Goal: Task Accomplishment & Management: Manage account settings

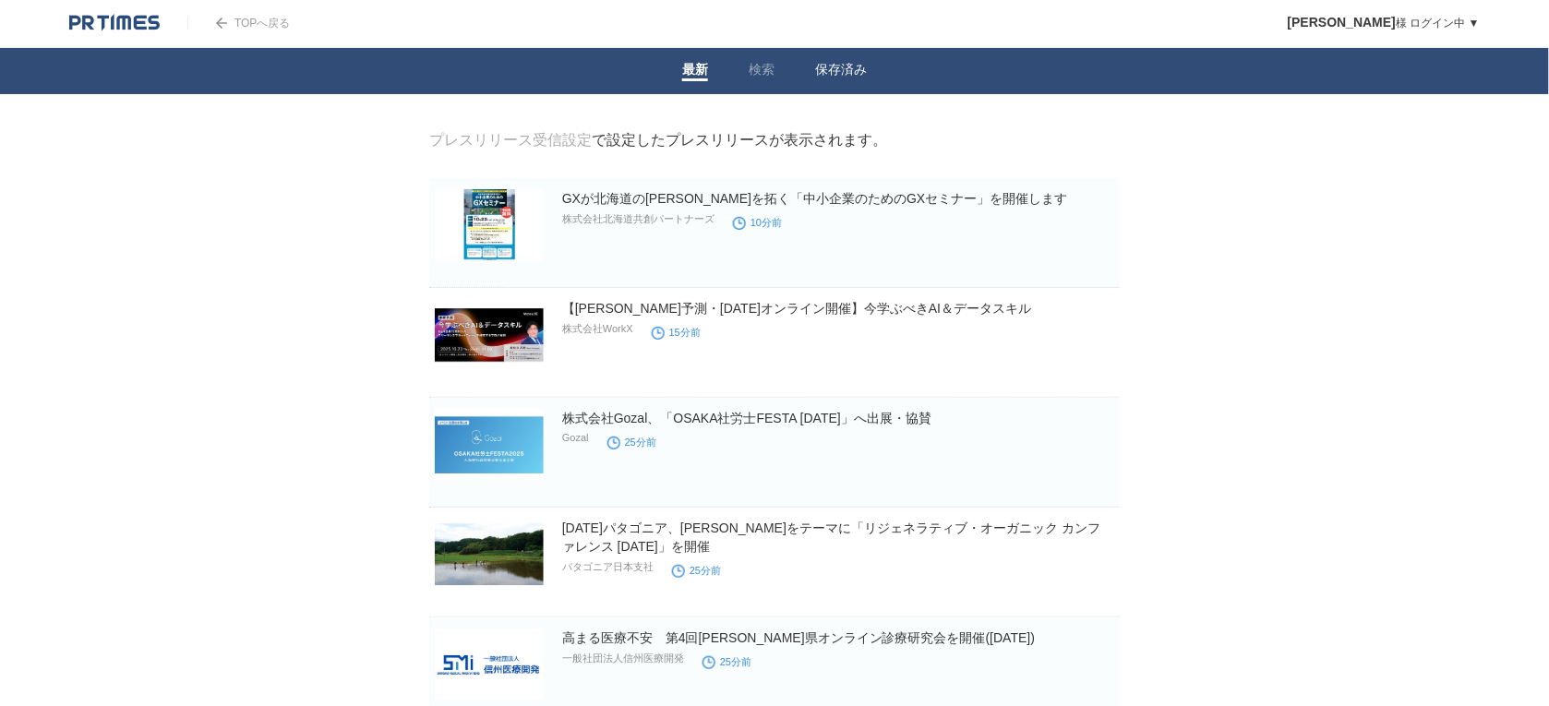
click at [838, 66] on link "保存済み" at bounding box center [841, 71] width 52 height 19
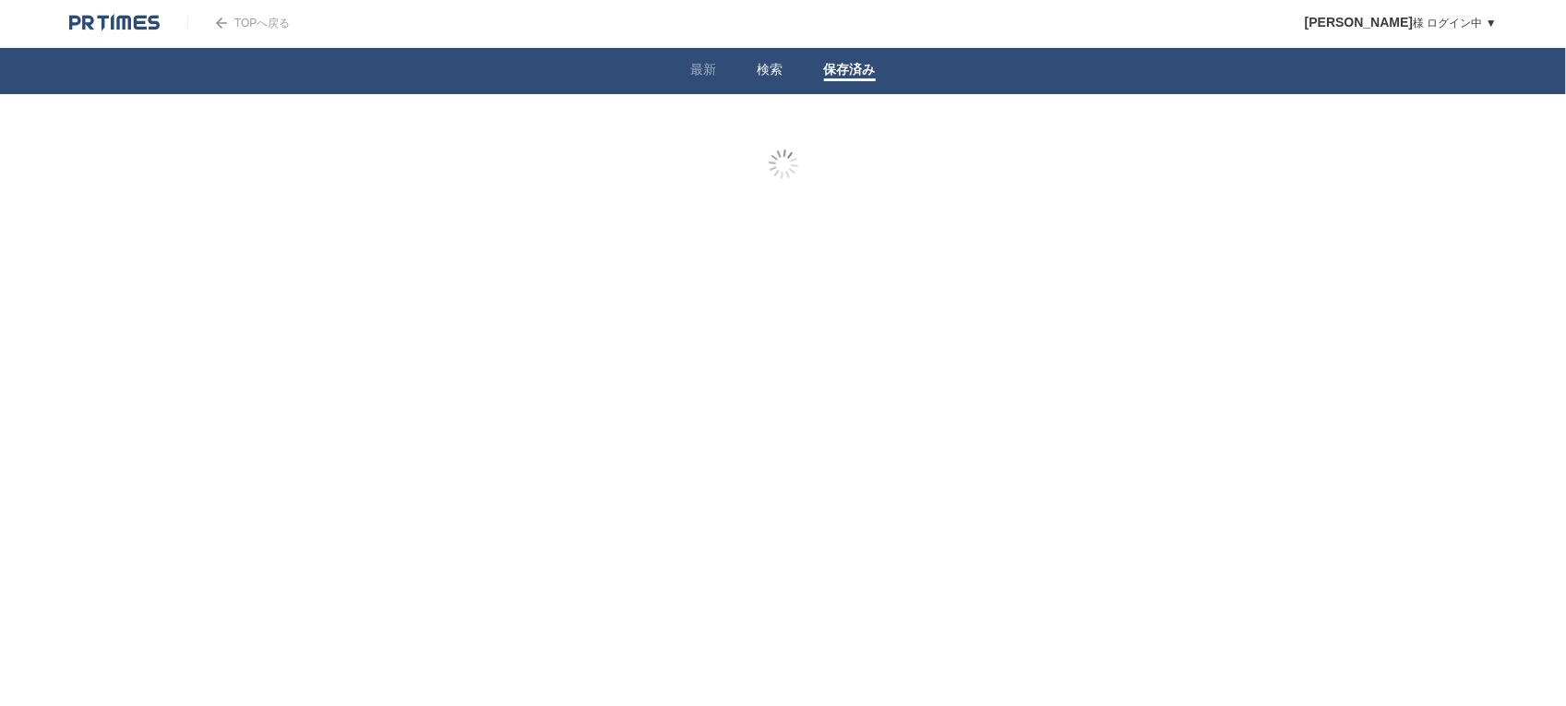
click at [698, 69] on link "最新" at bounding box center [704, 71] width 26 height 19
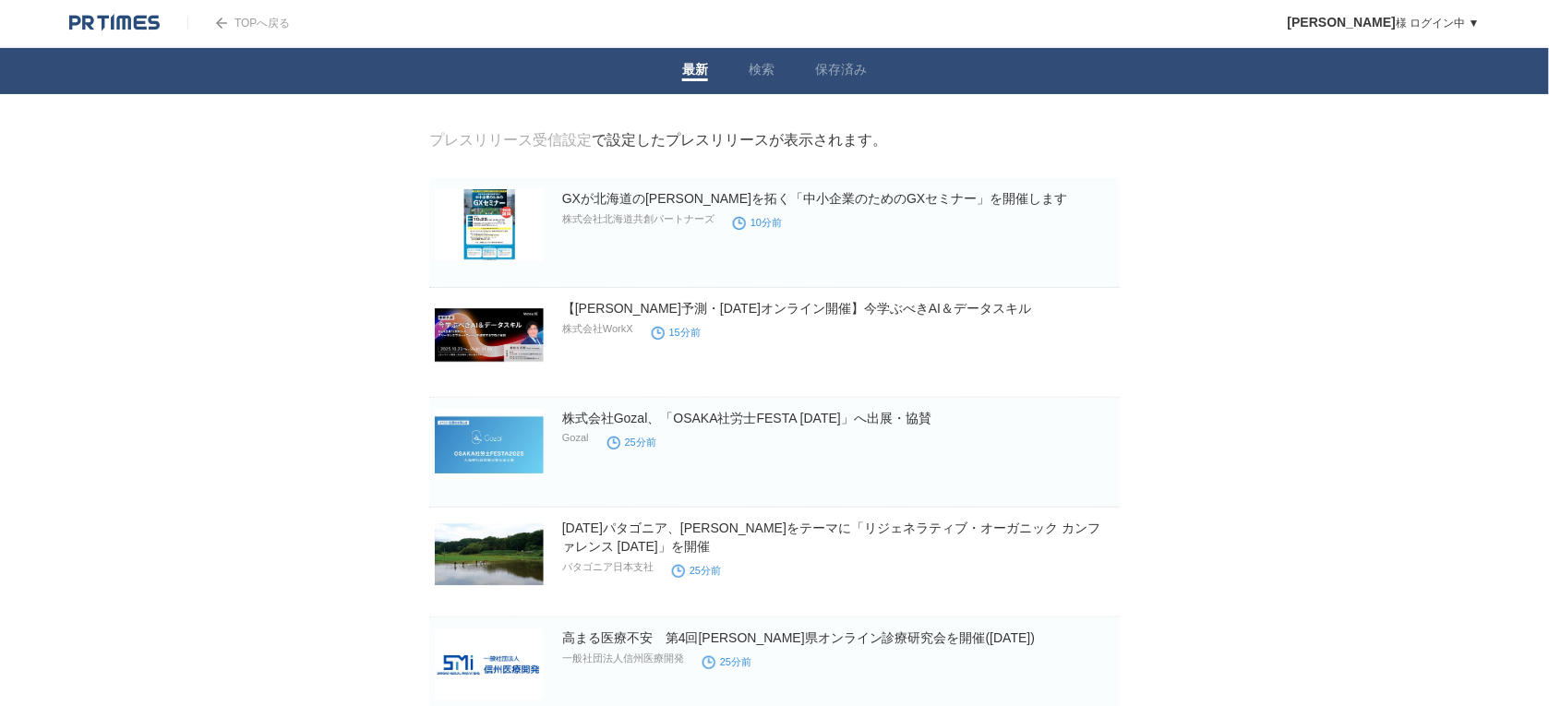
click at [550, 140] on link "プレスリリース受信設定" at bounding box center [510, 140] width 162 height 16
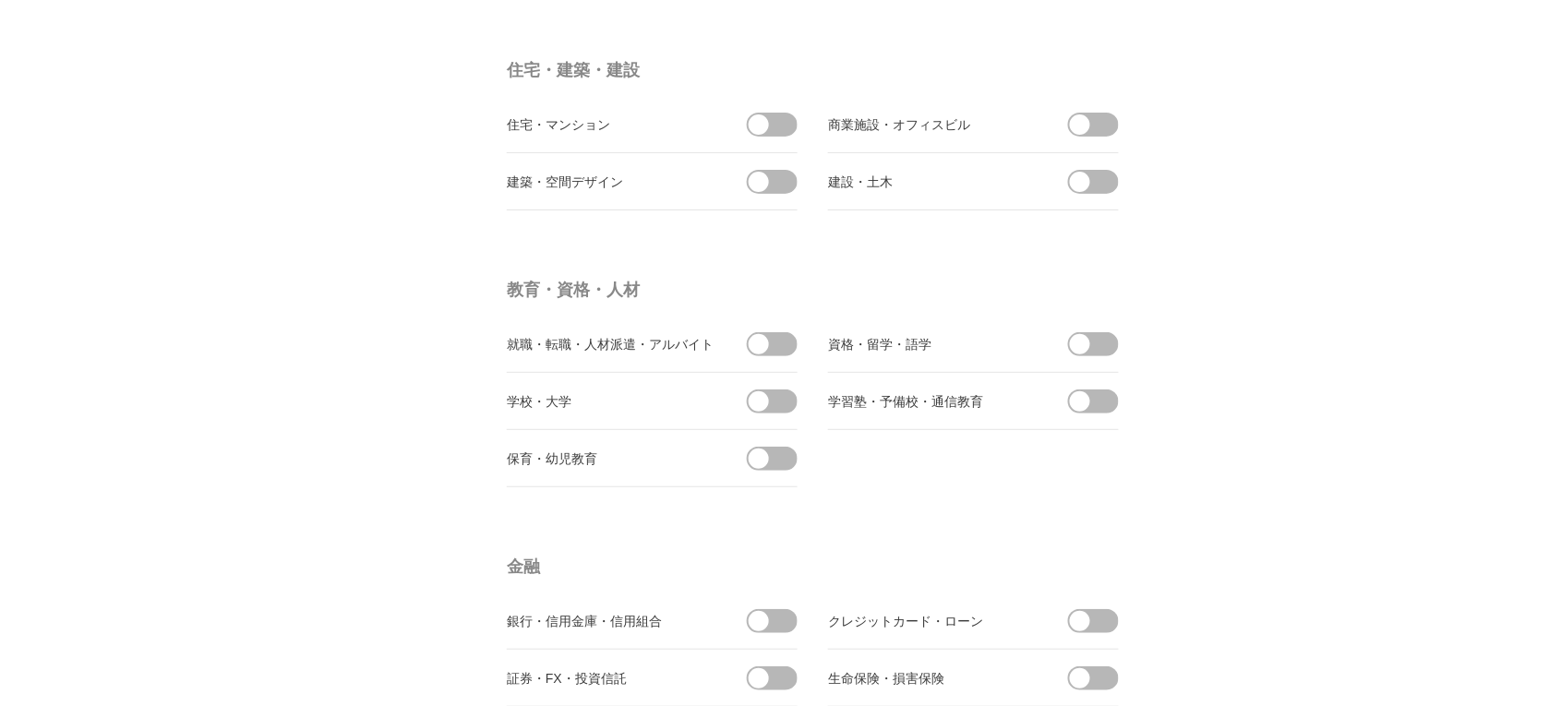
scroll to position [3922, 0]
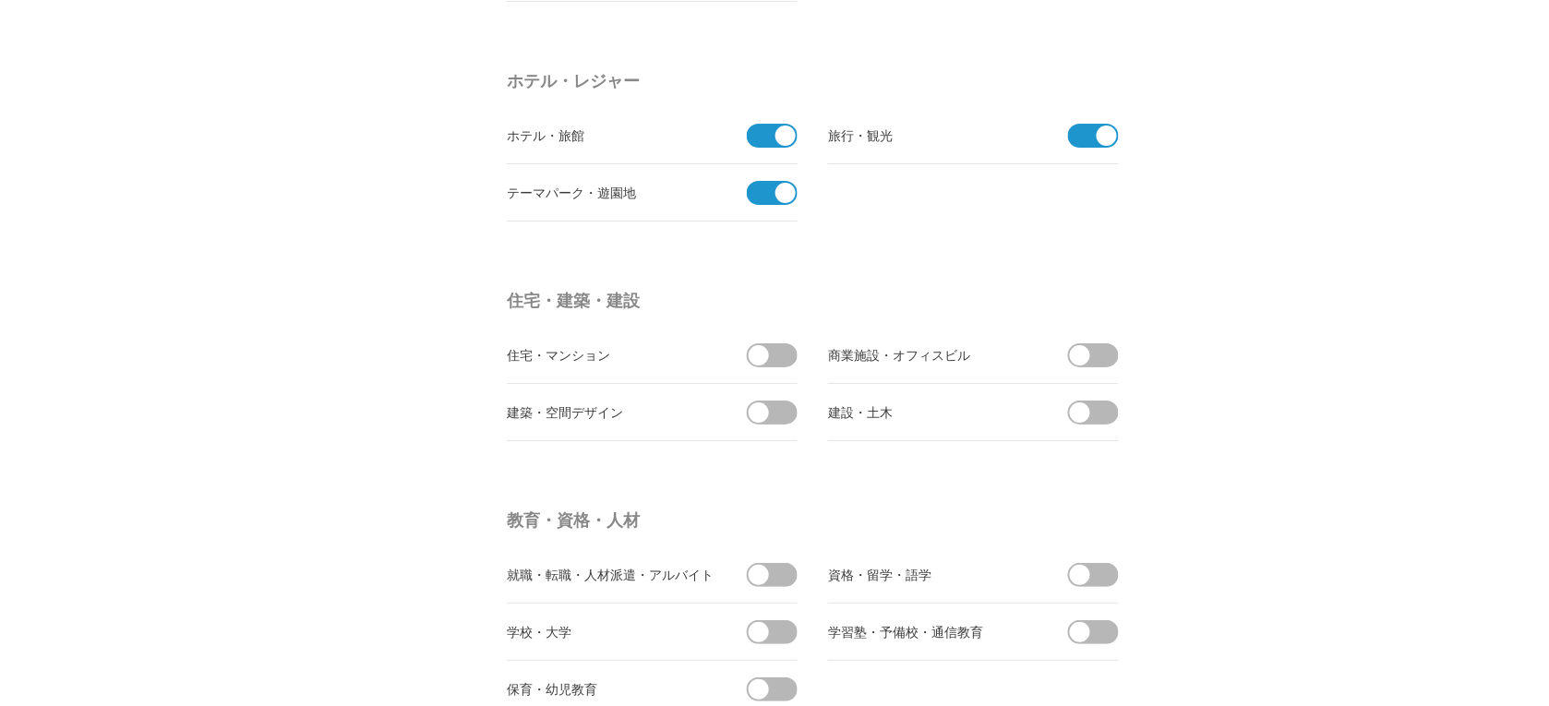
click at [757, 199] on span at bounding box center [766, 193] width 39 height 24
click at [0, 0] on input "checkbox" at bounding box center [0, 0] width 0 height 0
click at [762, 143] on span at bounding box center [766, 136] width 39 height 24
click at [0, 0] on input "checkbox" at bounding box center [0, 0] width 0 height 0
click at [1077, 146] on span at bounding box center [1087, 136] width 39 height 24
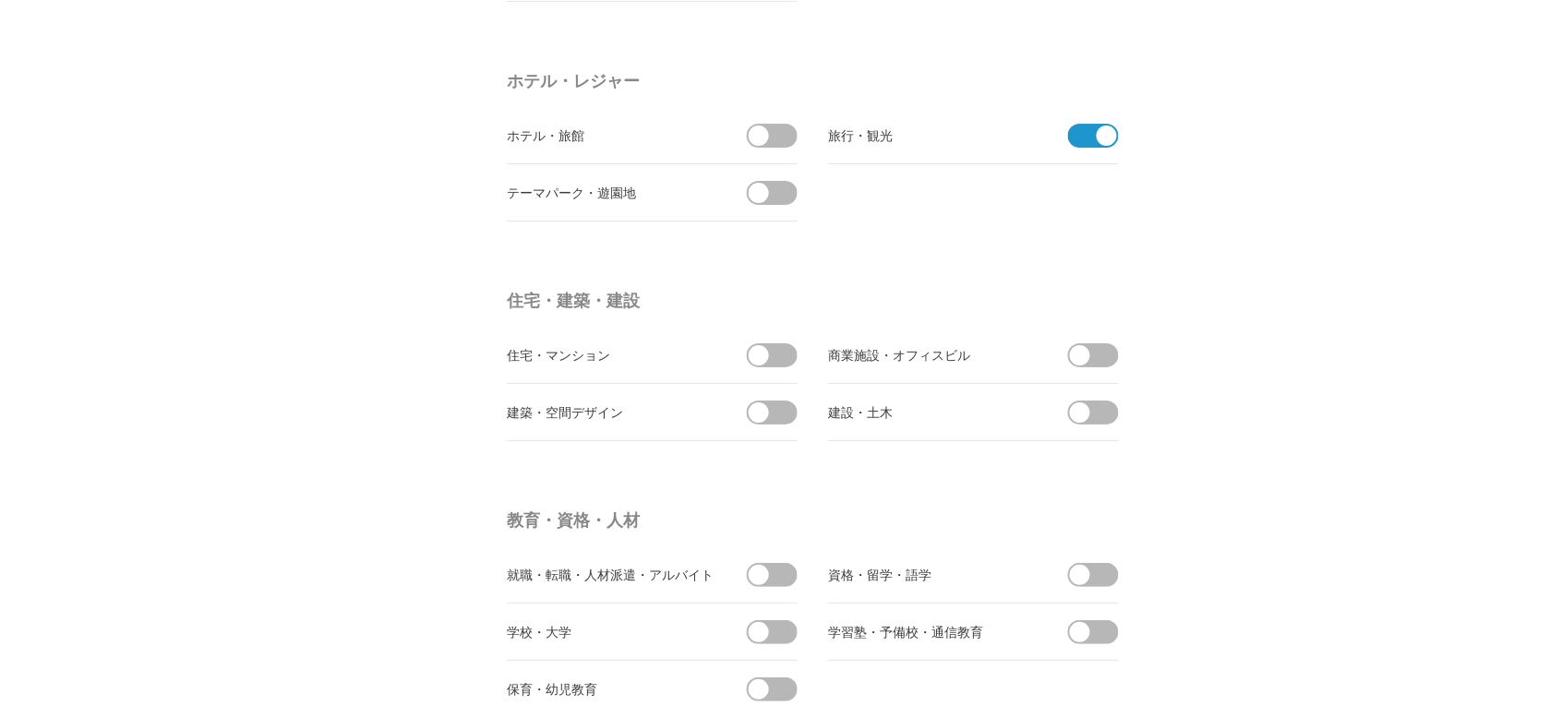
click at [0, 0] on input "checkbox" at bounding box center [0, 0] width 0 height 0
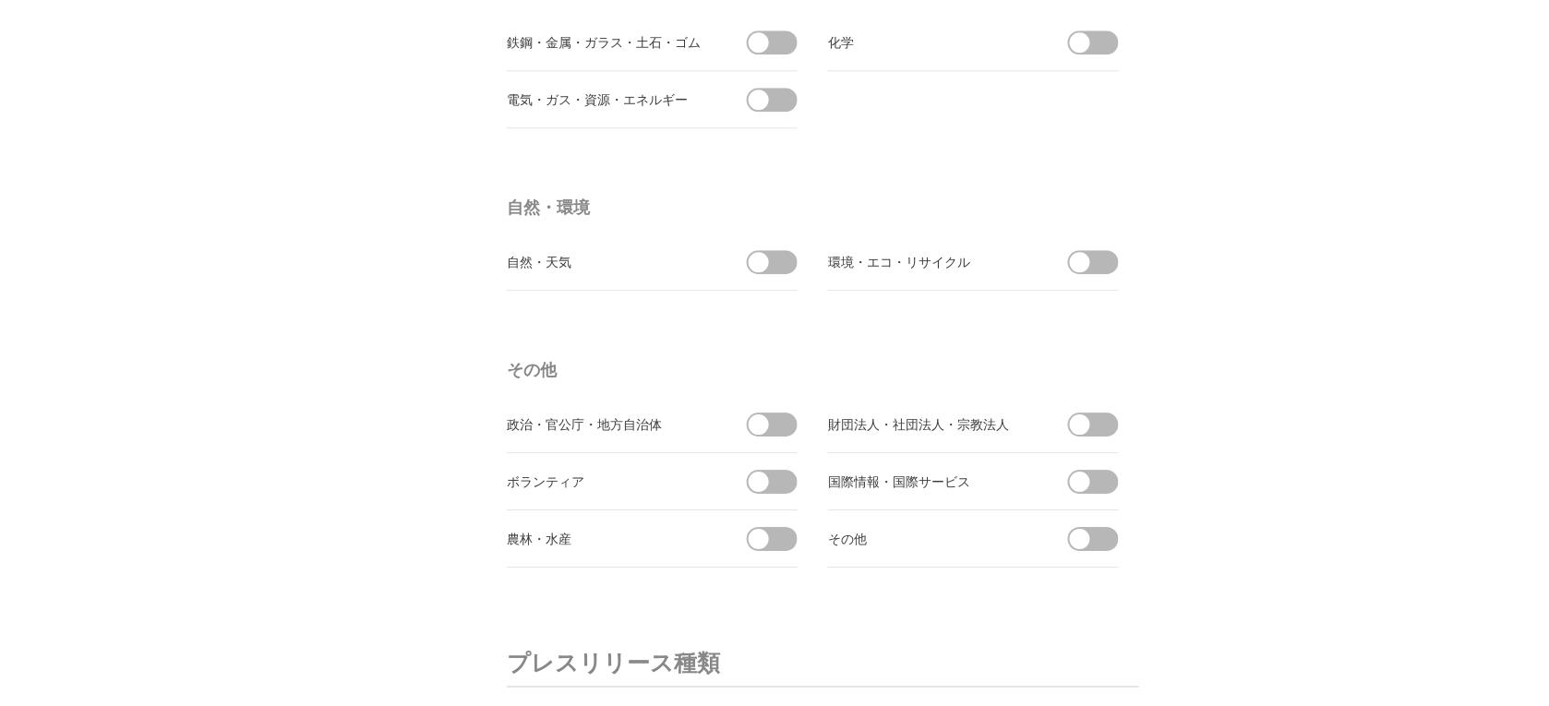
scroll to position [5884, 0]
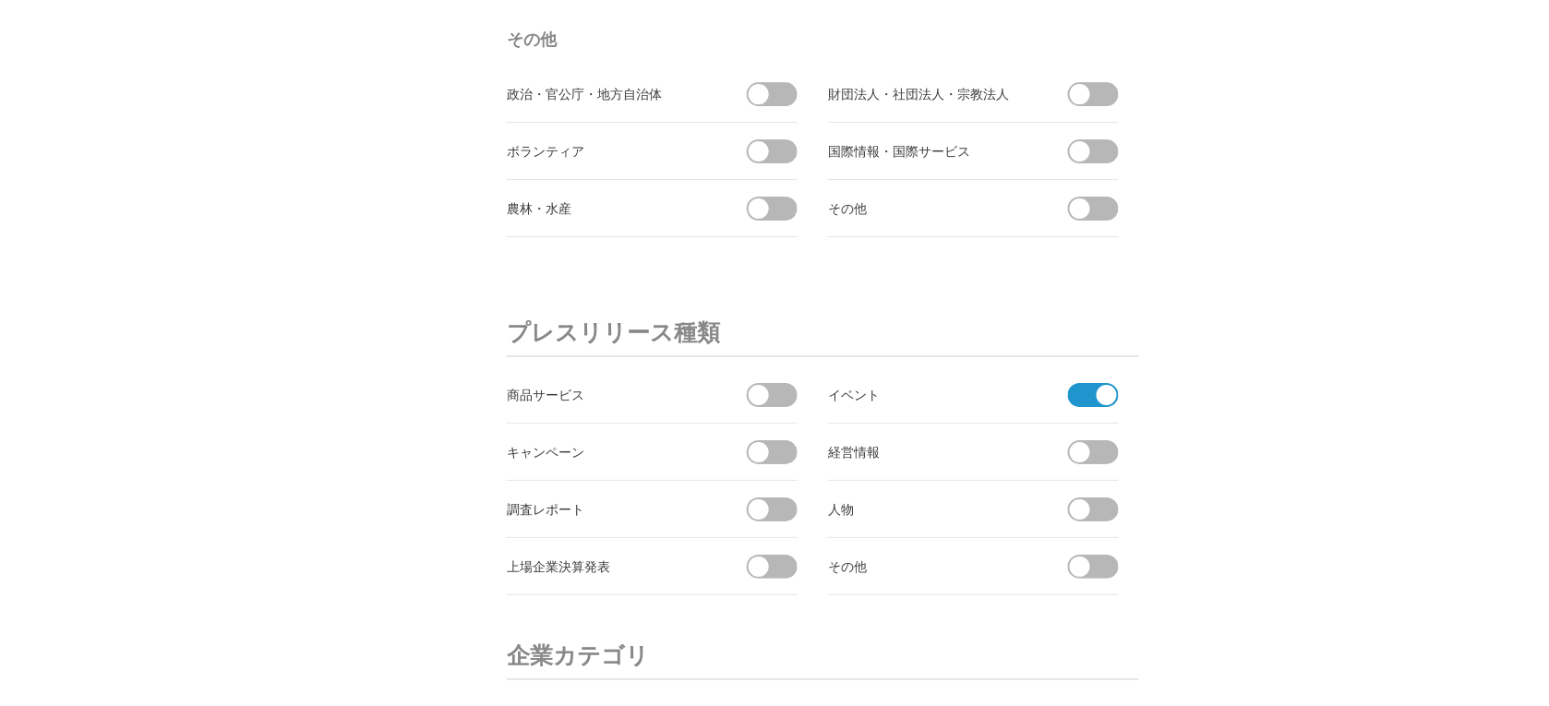
click at [1084, 403] on span at bounding box center [1087, 395] width 39 height 24
click at [0, 0] on input "checkbox" at bounding box center [0, 0] width 0 height 0
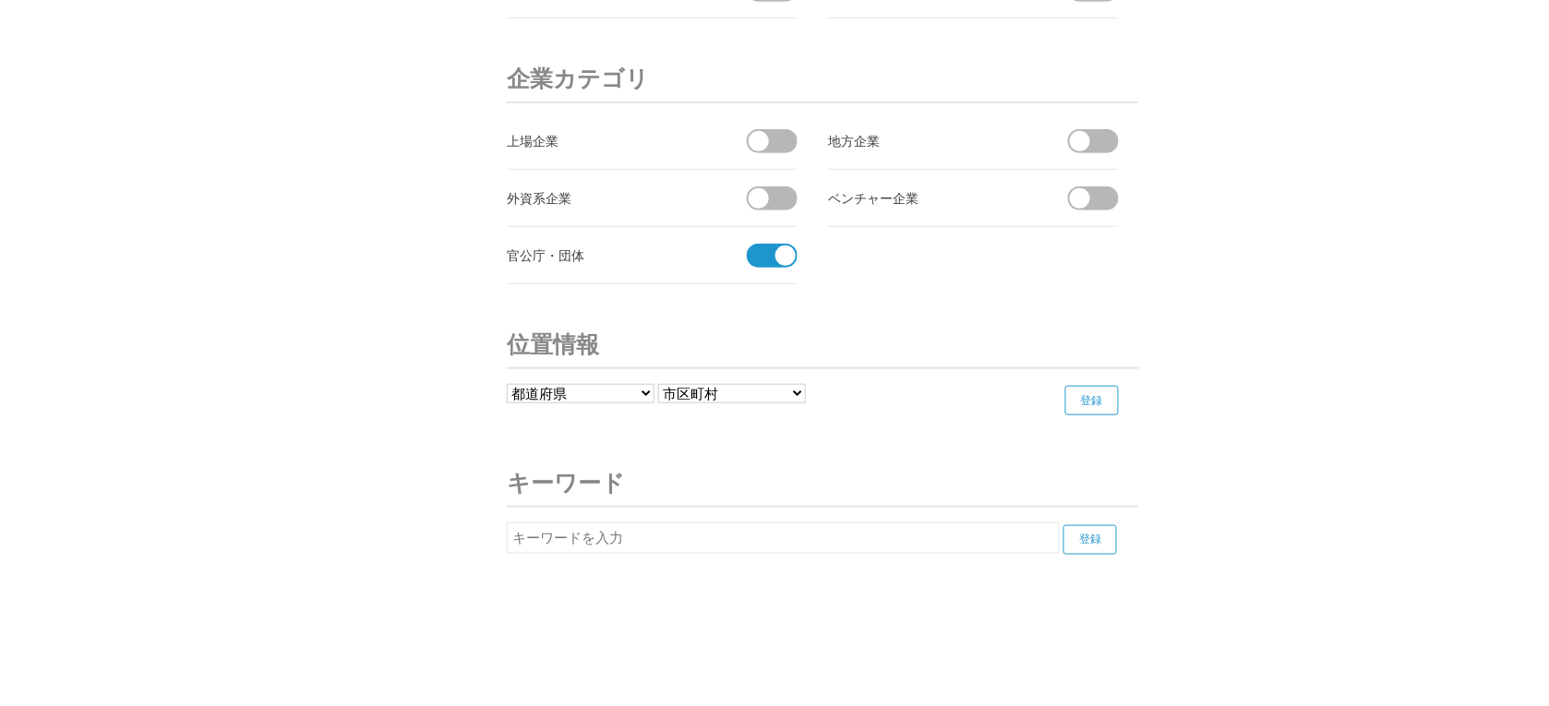
click at [762, 266] on span at bounding box center [766, 256] width 39 height 24
click at [0, 0] on input "checkbox" at bounding box center [0, 0] width 0 height 0
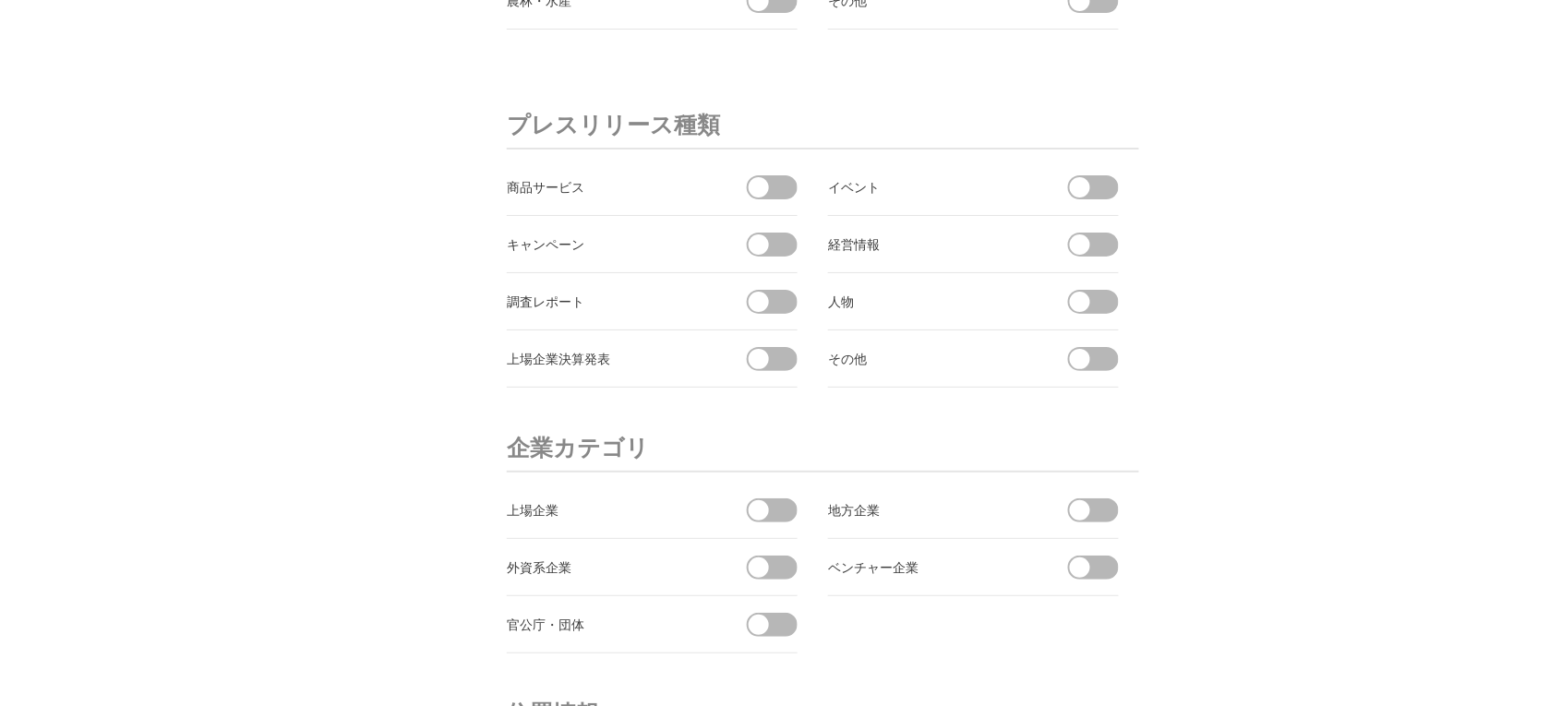
scroll to position [6490, 0]
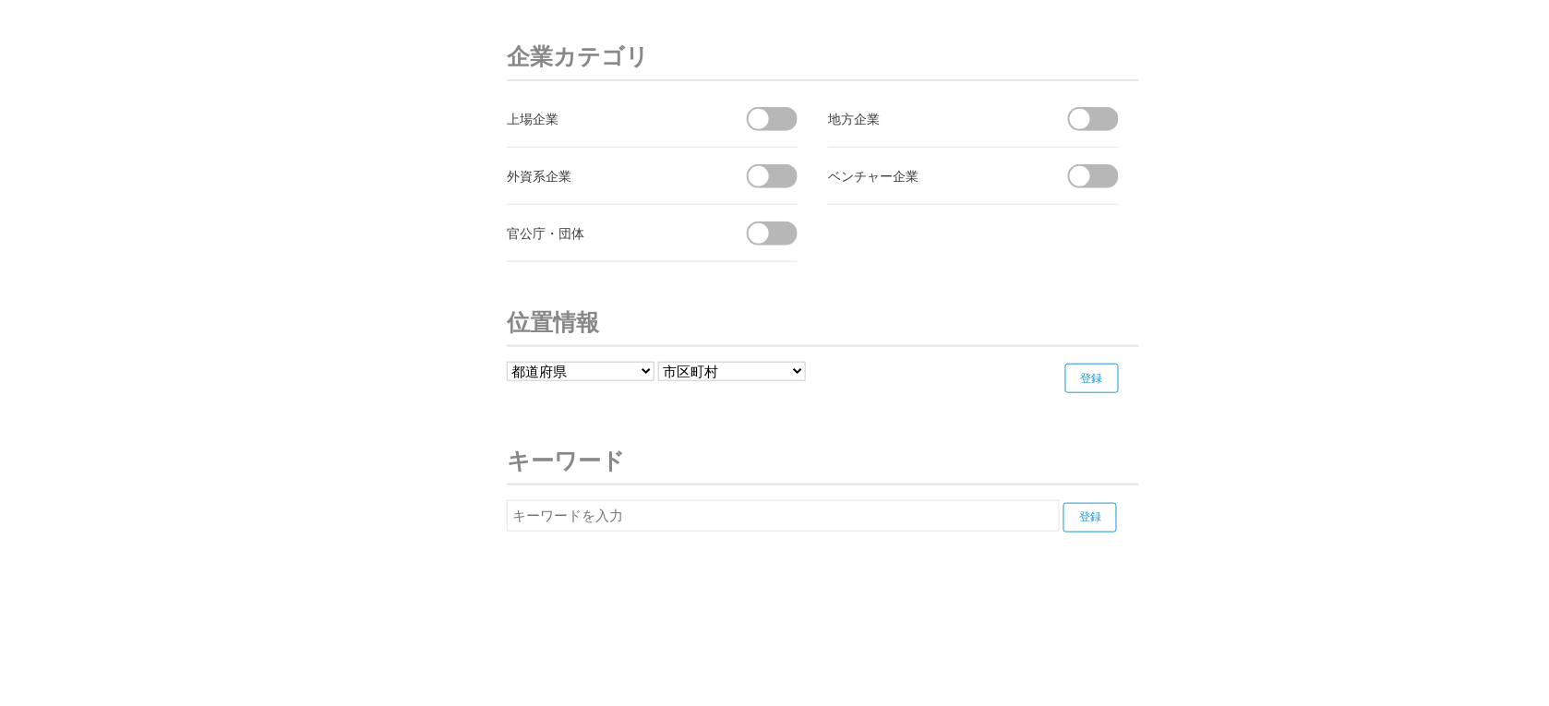
click at [529, 384] on form "都道府県 北海道 青森県 岩手県 宮城県 秋田県 山形県 福島県 茨城県 栃木県 群馬県 埼玉県 千葉県 東京都 神奈川県 新潟県 富山県 石川県 福井県 山…" at bounding box center [823, 377] width 632 height 31
click at [535, 374] on select "都道府県 北海道 青森県 岩手県 宮城県 秋田県 山形県 福島県 茨城県 栃木県 群馬県 埼玉県 千葉県 東京都 神奈川県 新潟県 富山県 石川県 福井県" at bounding box center [581, 371] width 148 height 19
click at [547, 440] on h3 "キーワード" at bounding box center [823, 461] width 632 height 48
click at [550, 510] on input "text" at bounding box center [783, 515] width 553 height 31
type input "ドローンショー"
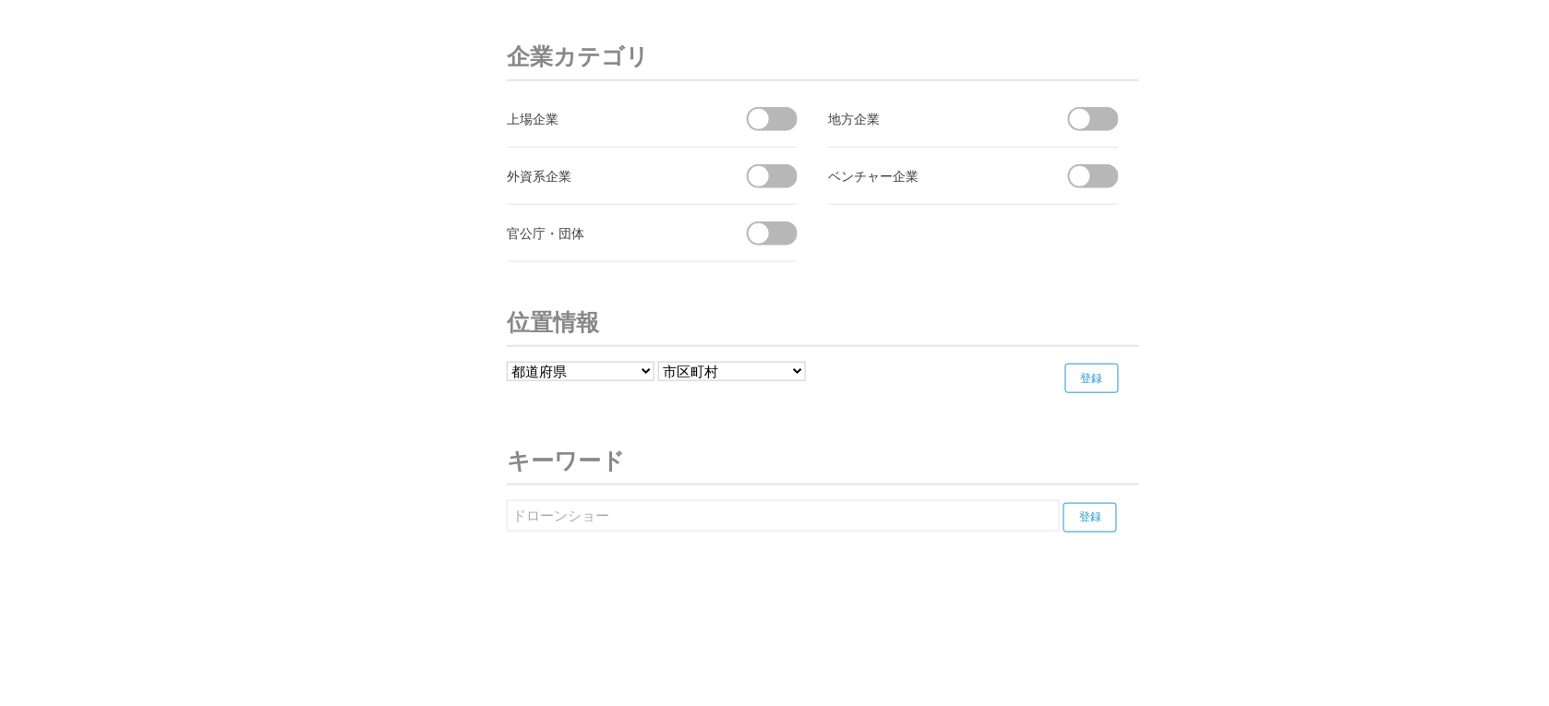
click at [1106, 521] on input "登録" at bounding box center [1090, 518] width 54 height 30
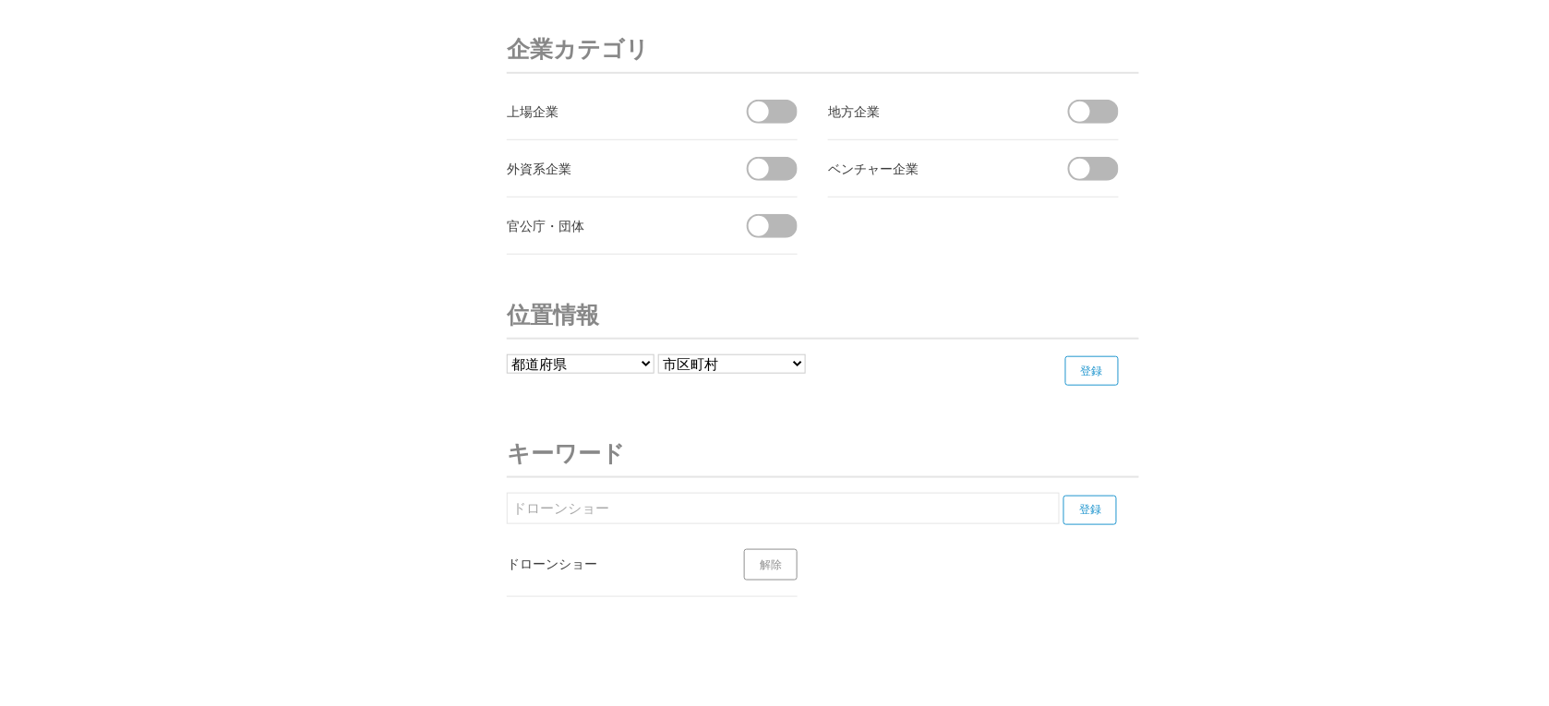
drag, startPoint x: 646, startPoint y: 512, endPoint x: 437, endPoint y: 519, distance: 209.6
type input "花火"
click at [1077, 513] on input "登録" at bounding box center [1090, 511] width 54 height 30
drag, startPoint x: 620, startPoint y: 521, endPoint x: 444, endPoint y: 513, distance: 176.5
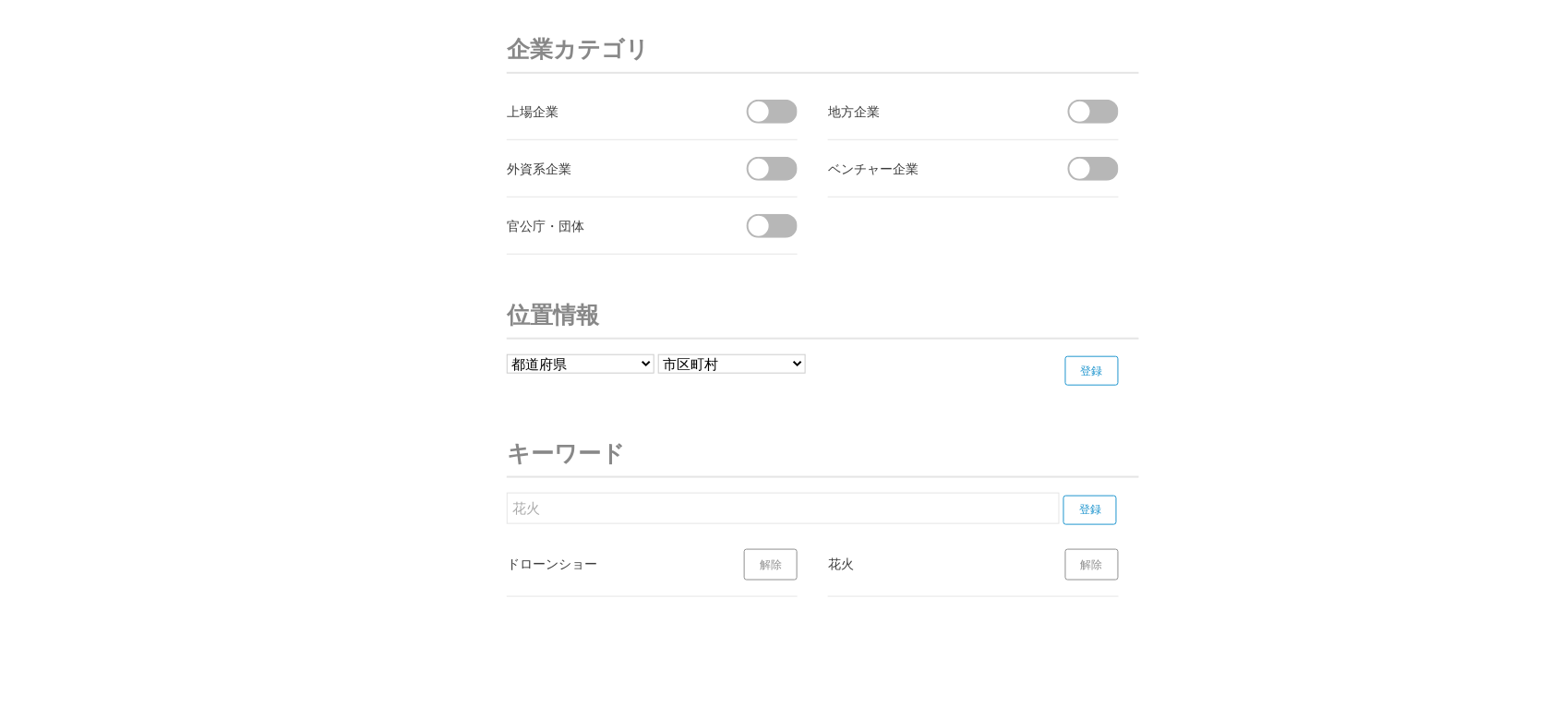
click at [1076, 508] on input "登録" at bounding box center [1090, 511] width 54 height 30
drag, startPoint x: 549, startPoint y: 524, endPoint x: 472, endPoint y: 519, distance: 77.7
type input "ン"
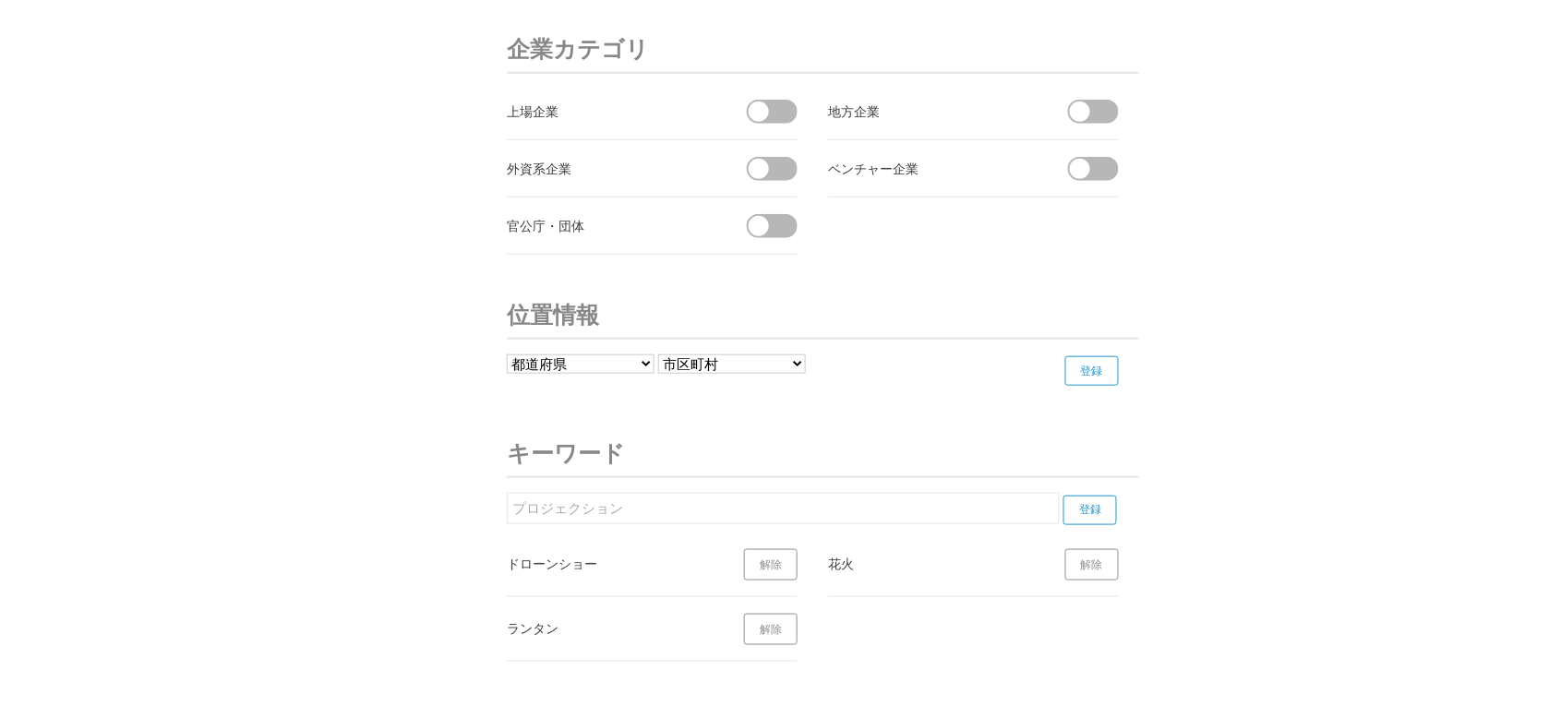
type input "プロジェクションマッピング"
click at [1094, 515] on input "登録" at bounding box center [1090, 511] width 54 height 30
drag, startPoint x: 614, startPoint y: 519, endPoint x: 501, endPoint y: 519, distance: 112.6
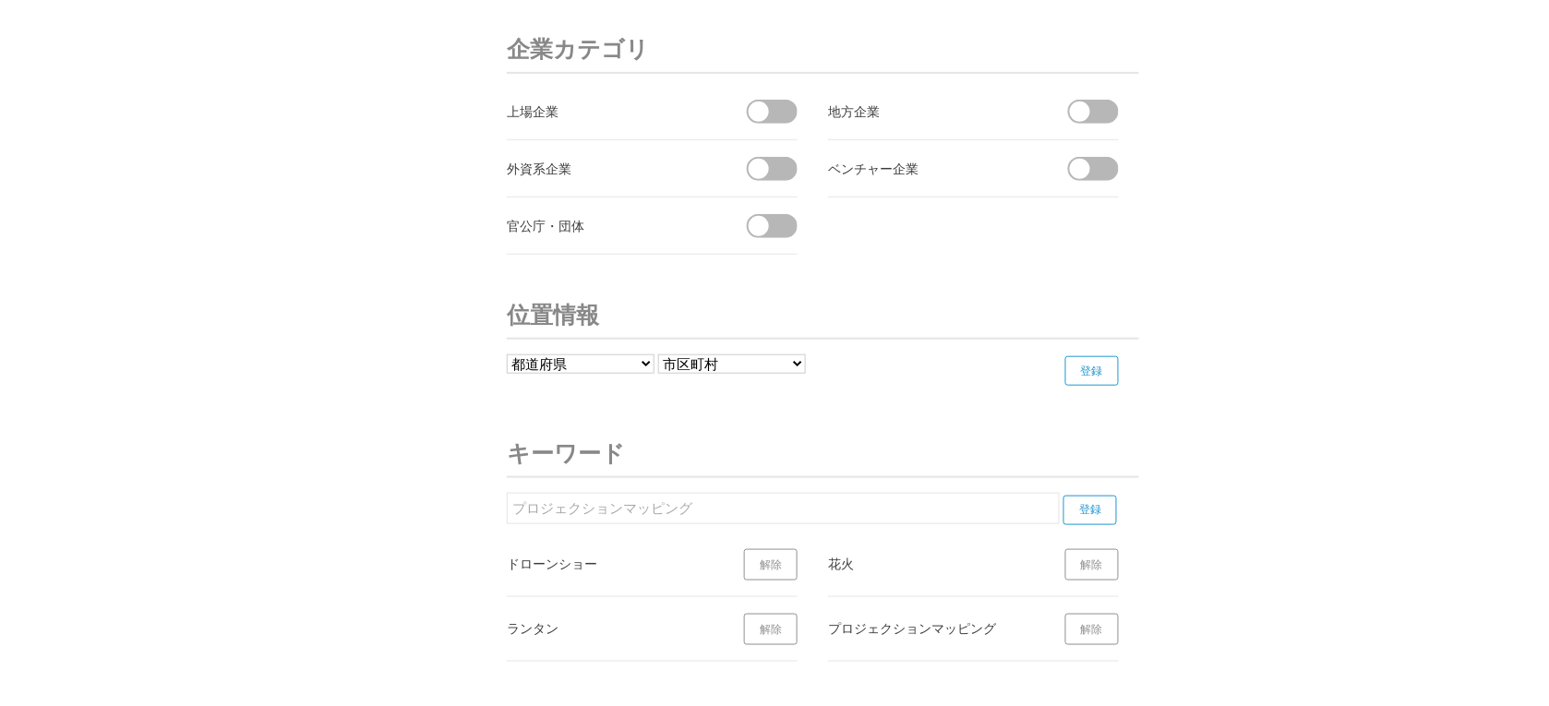
click at [609, 522] on input "プロジェクションマッピング" at bounding box center [783, 508] width 553 height 31
drag, startPoint x: 711, startPoint y: 518, endPoint x: 473, endPoint y: 517, distance: 238.1
click at [1085, 515] on input "登録" at bounding box center [1090, 511] width 54 height 30
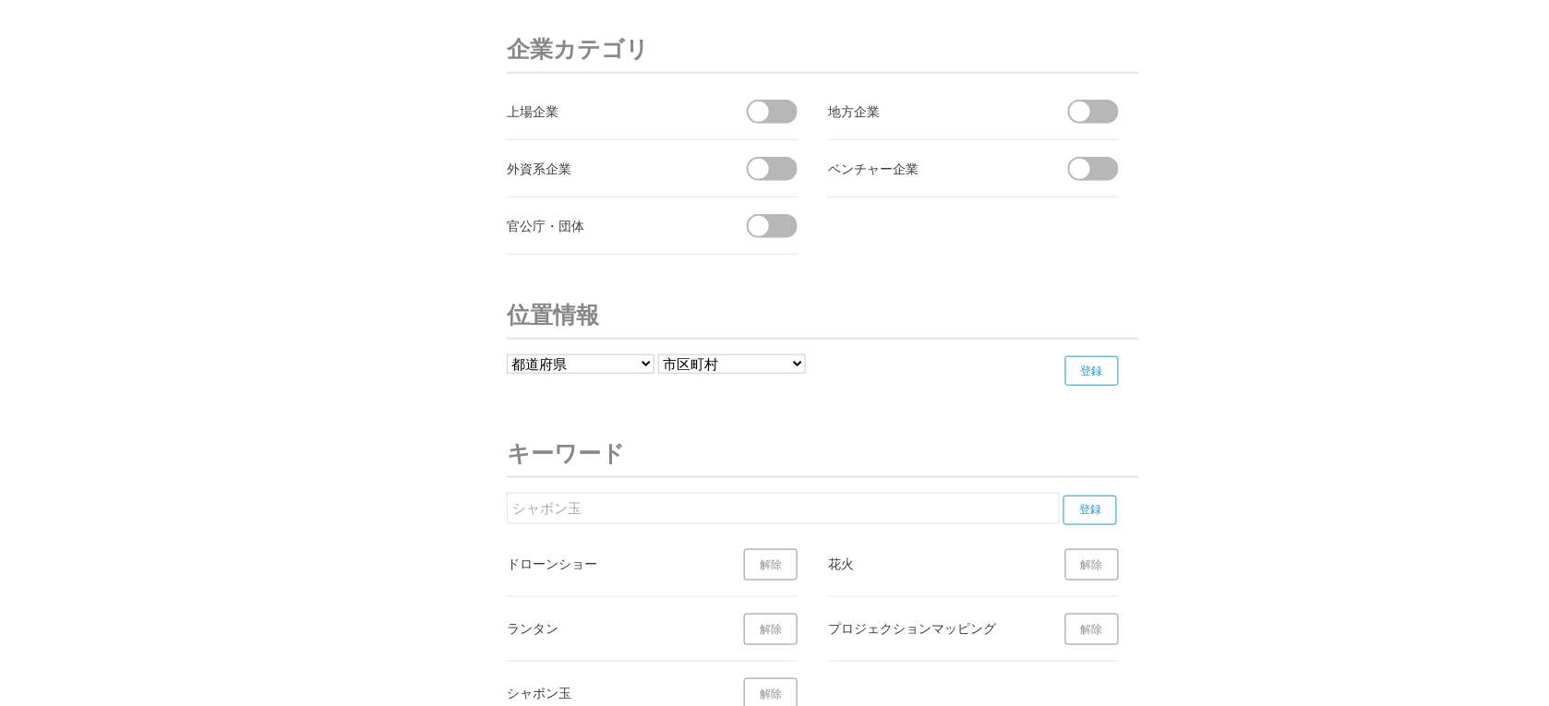
drag, startPoint x: 564, startPoint y: 519, endPoint x: 501, endPoint y: 509, distance: 63.6
type input "しゃぼん玉"
click at [1104, 508] on input "登録" at bounding box center [1090, 511] width 54 height 30
drag, startPoint x: 588, startPoint y: 522, endPoint x: 500, endPoint y: 515, distance: 88.0
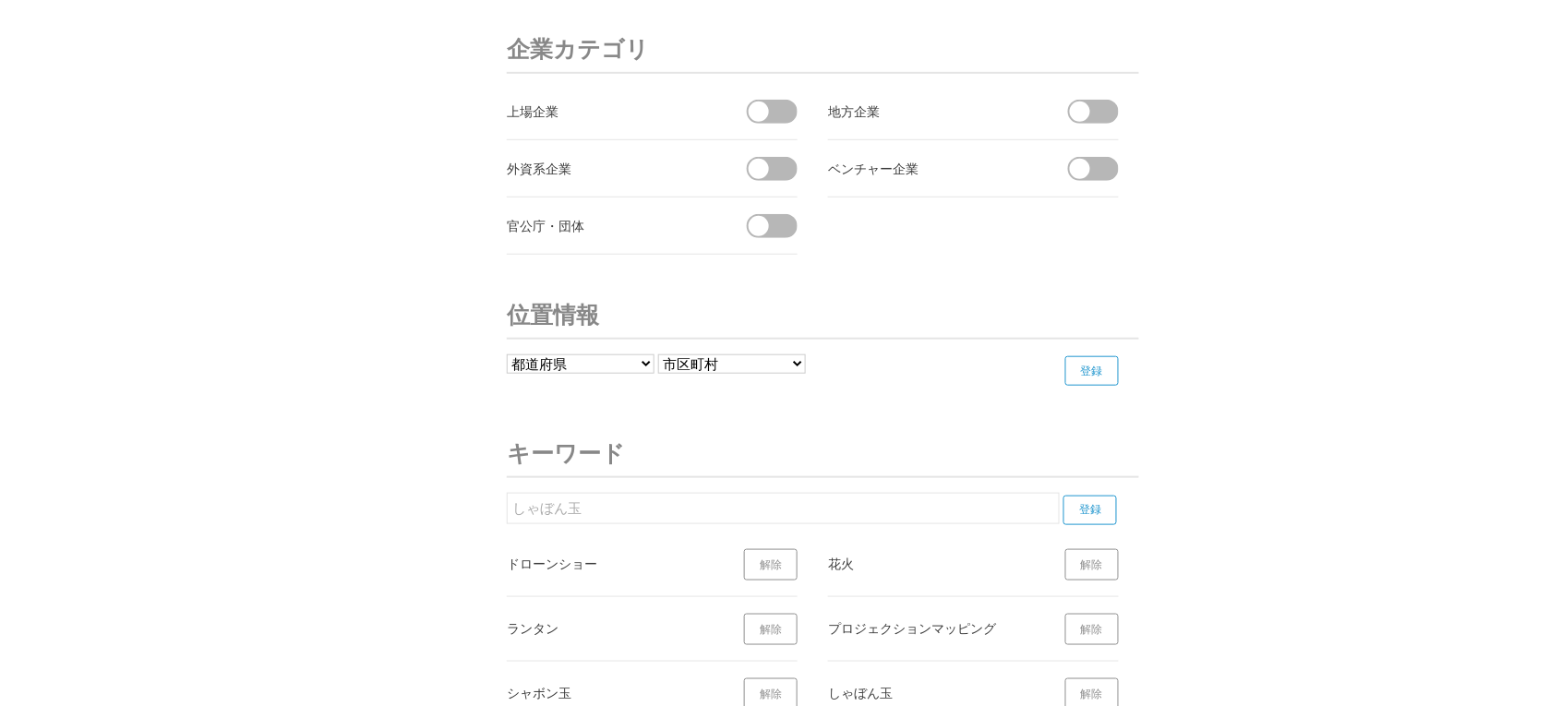
type input "花畑"
click at [1094, 525] on input "登録" at bounding box center [1090, 511] width 54 height 30
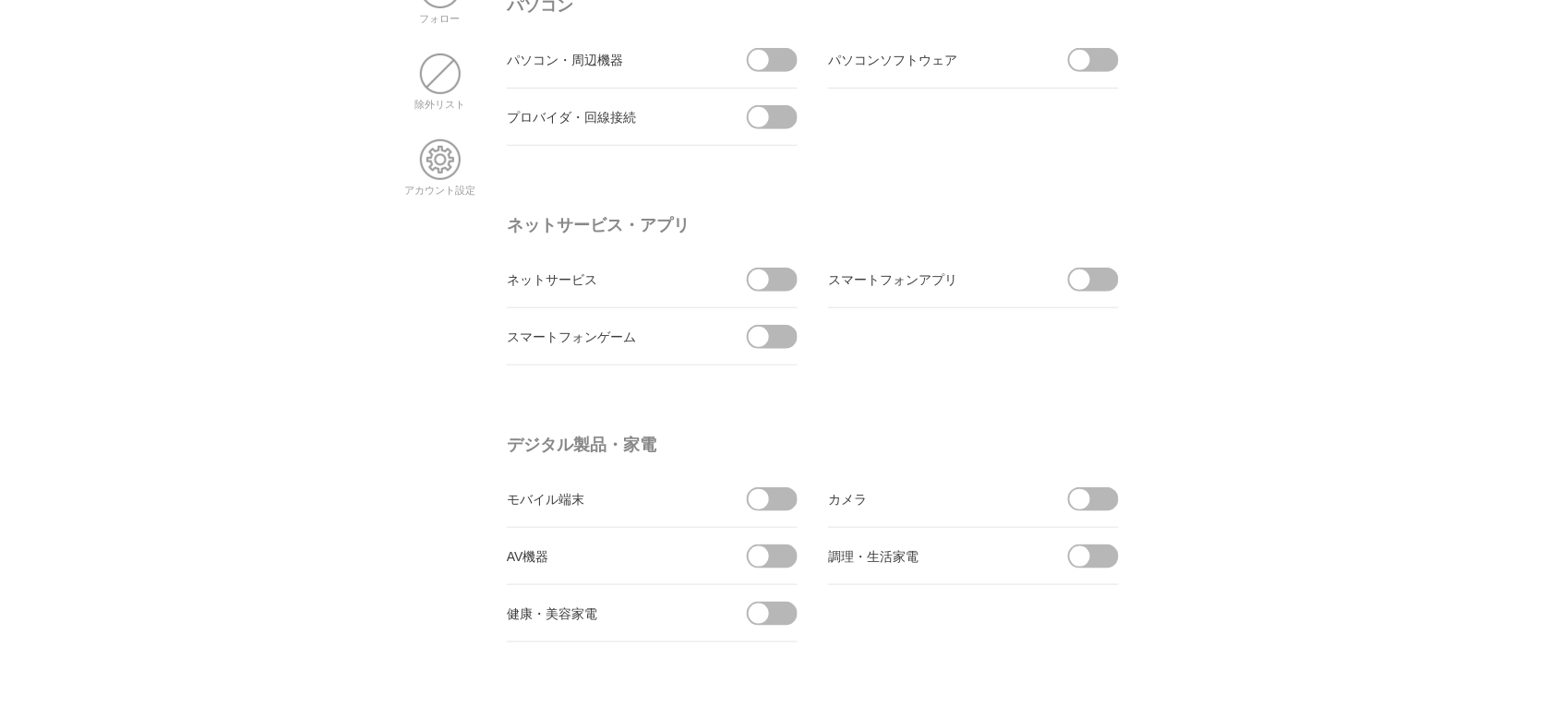
scroll to position [0, 0]
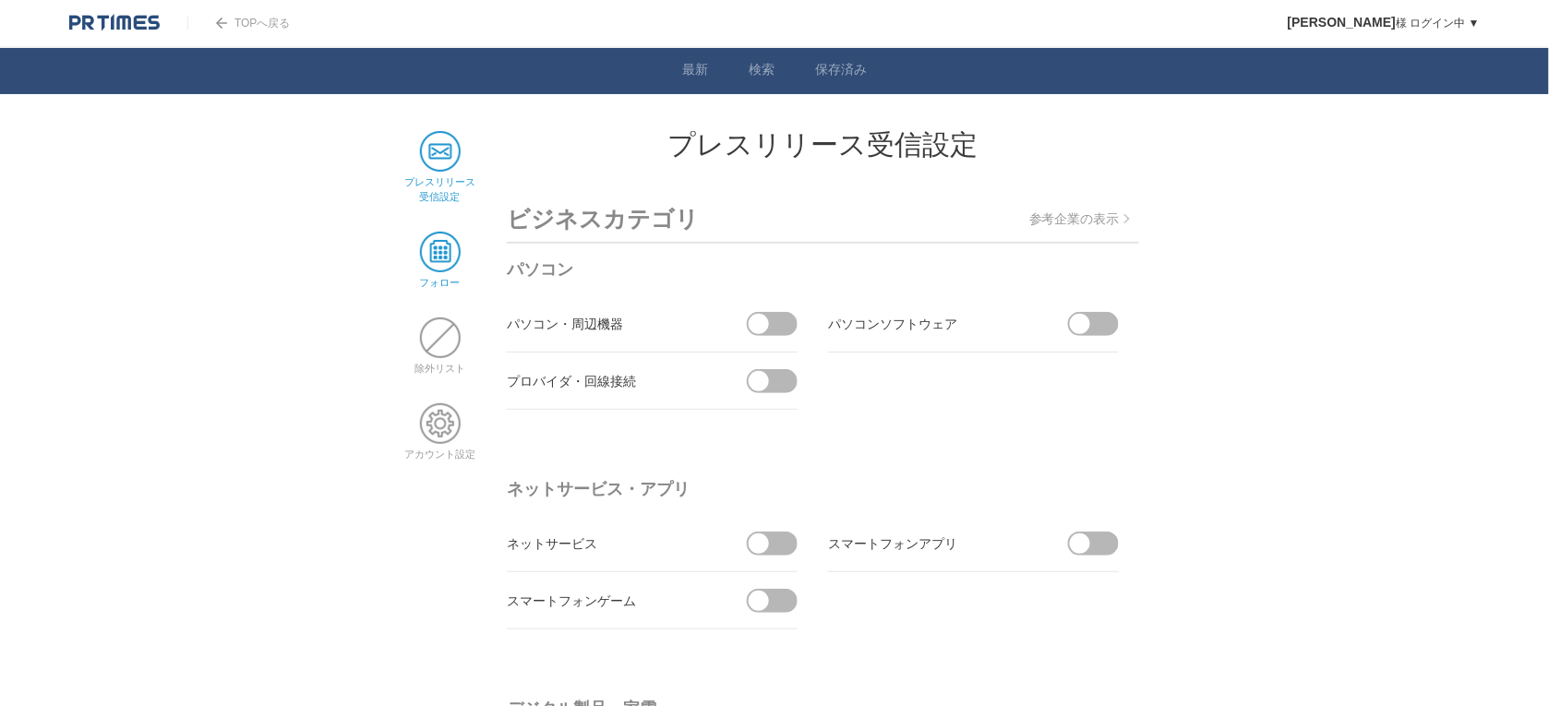
click at [452, 277] on link "フォロー" at bounding box center [440, 275] width 41 height 25
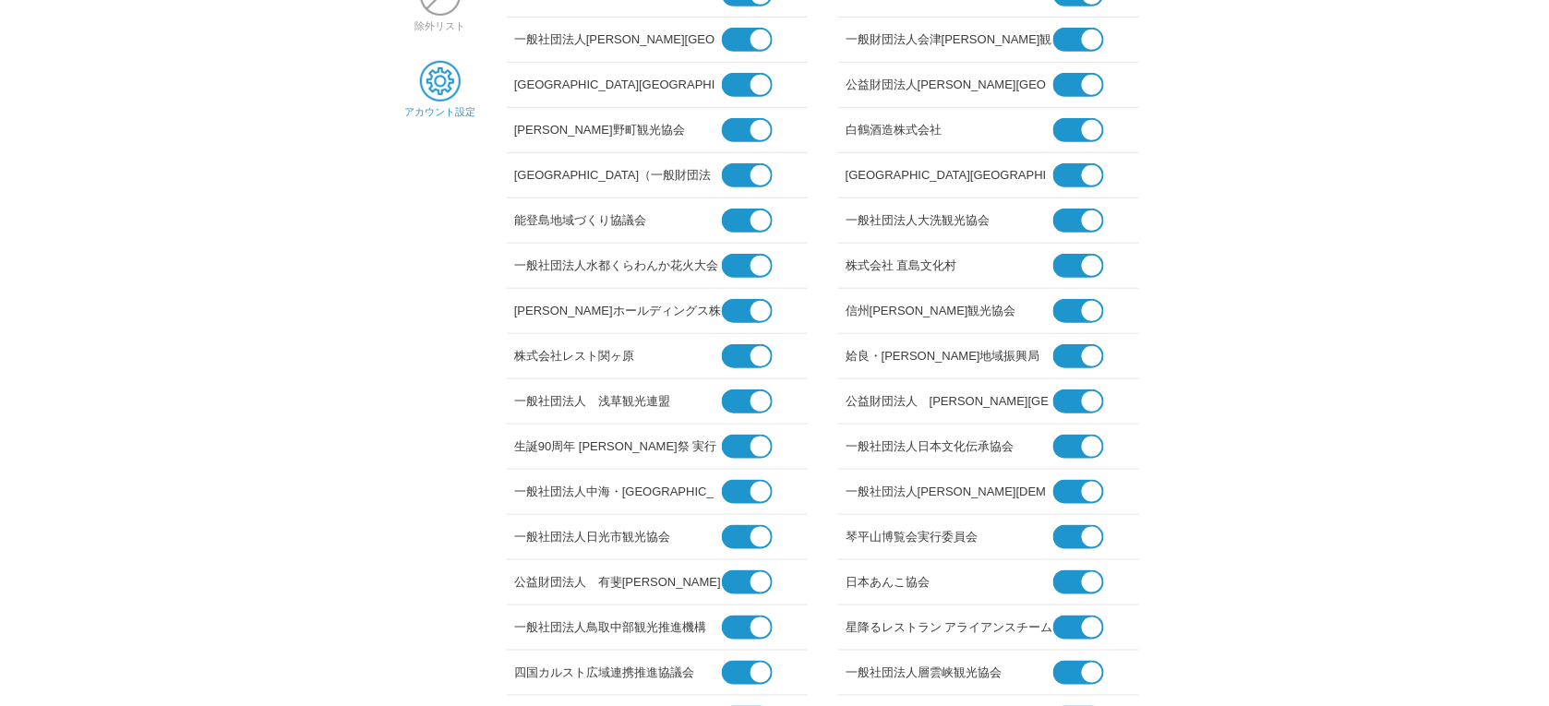
scroll to position [231, 0]
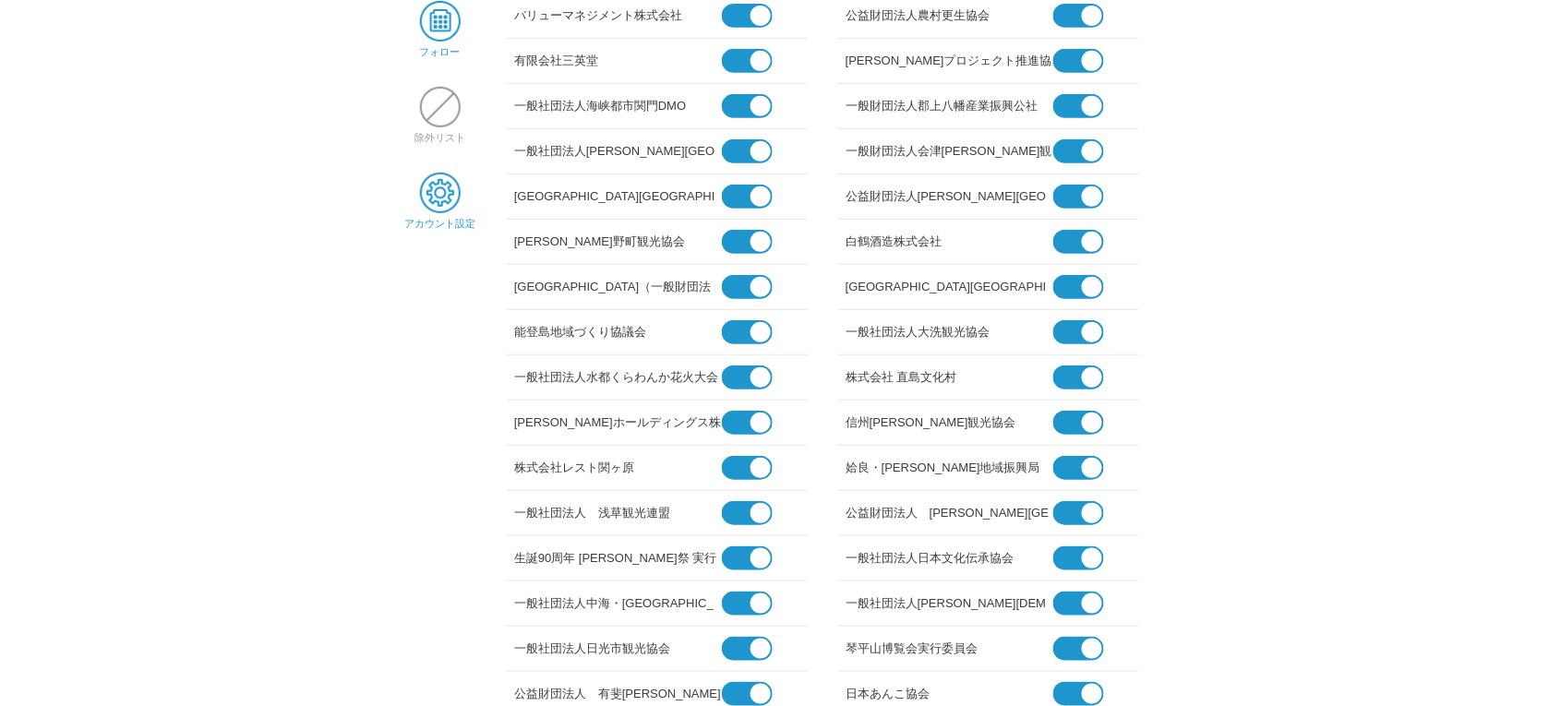
click at [453, 199] on span at bounding box center [440, 193] width 41 height 41
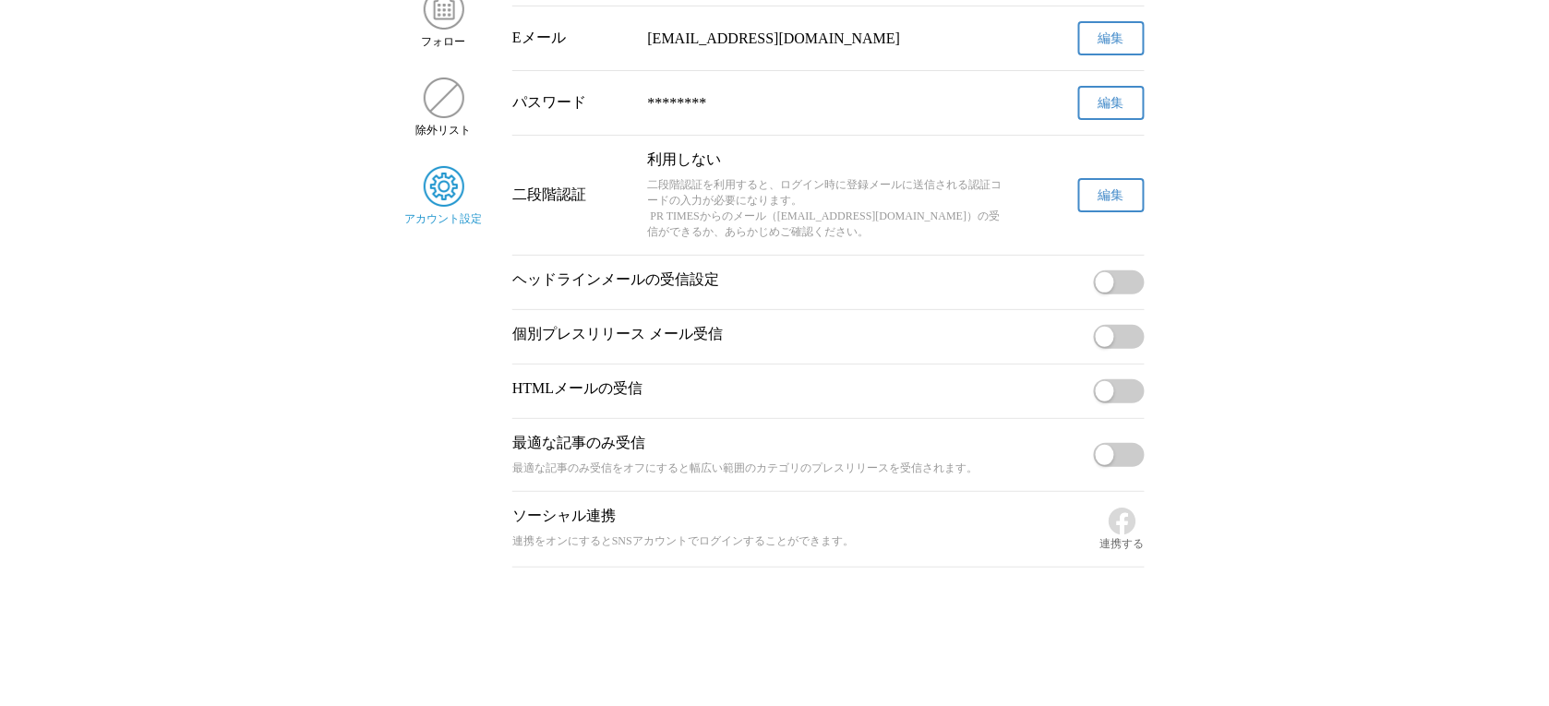
scroll to position [261, 0]
click at [1127, 338] on button "button" at bounding box center [1119, 337] width 51 height 24
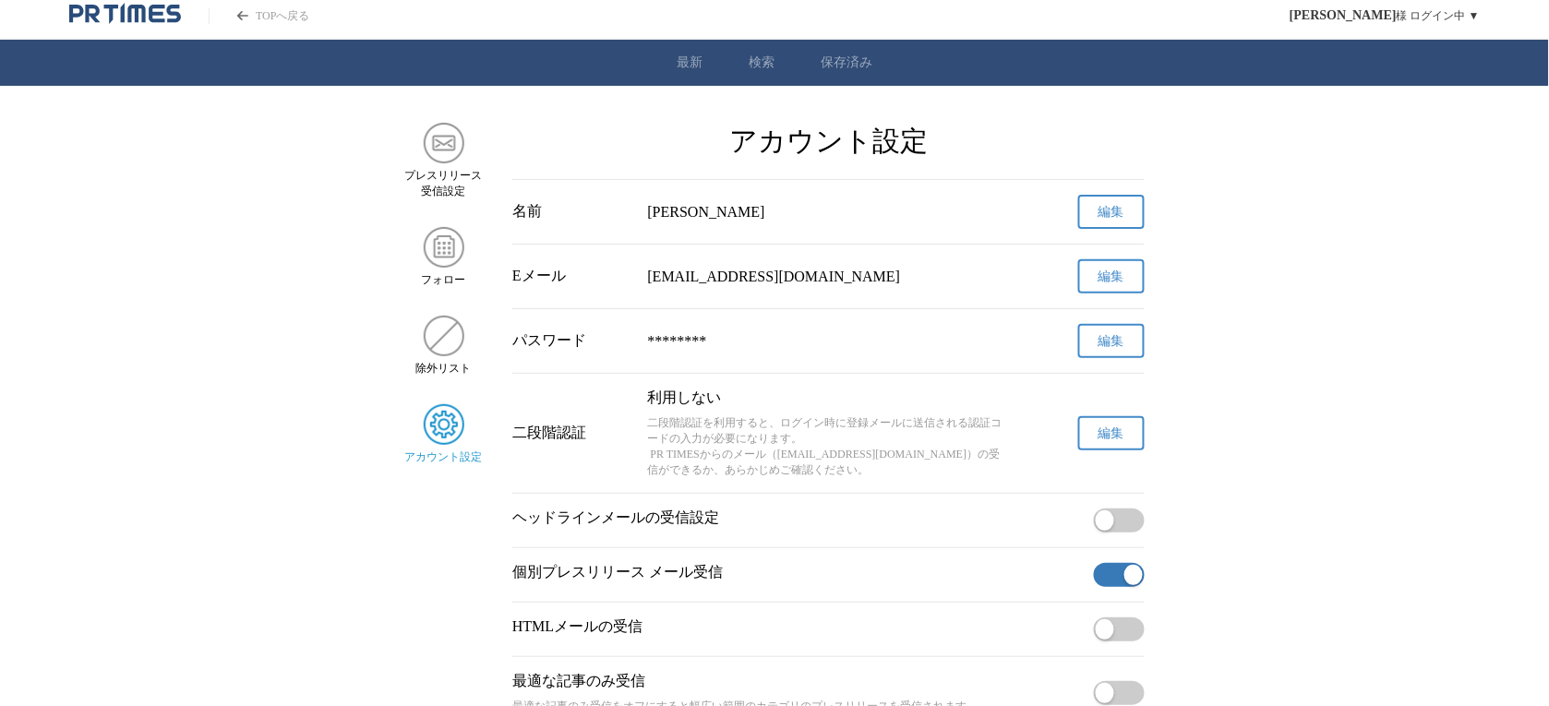
scroll to position [0, 0]
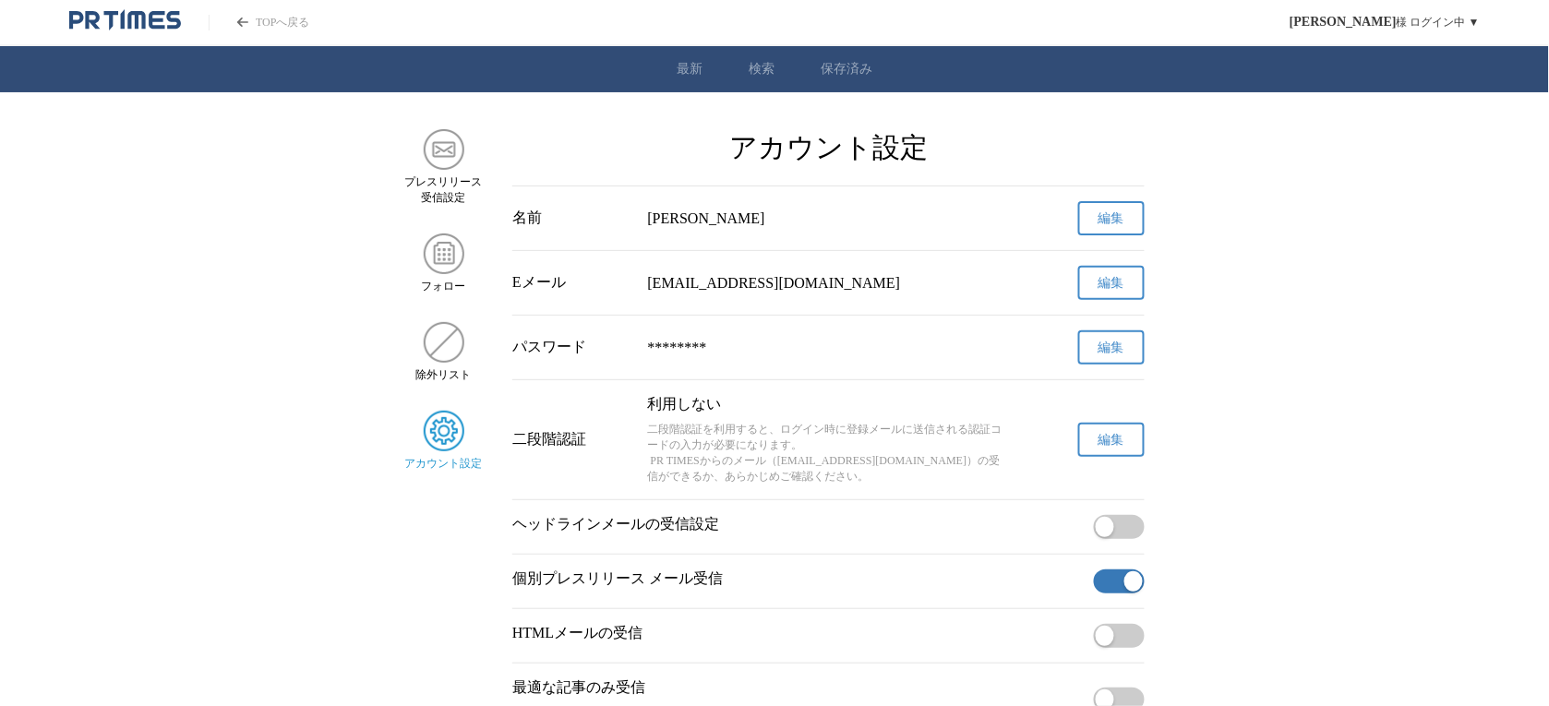
click at [698, 70] on link "最新" at bounding box center [689, 69] width 26 height 17
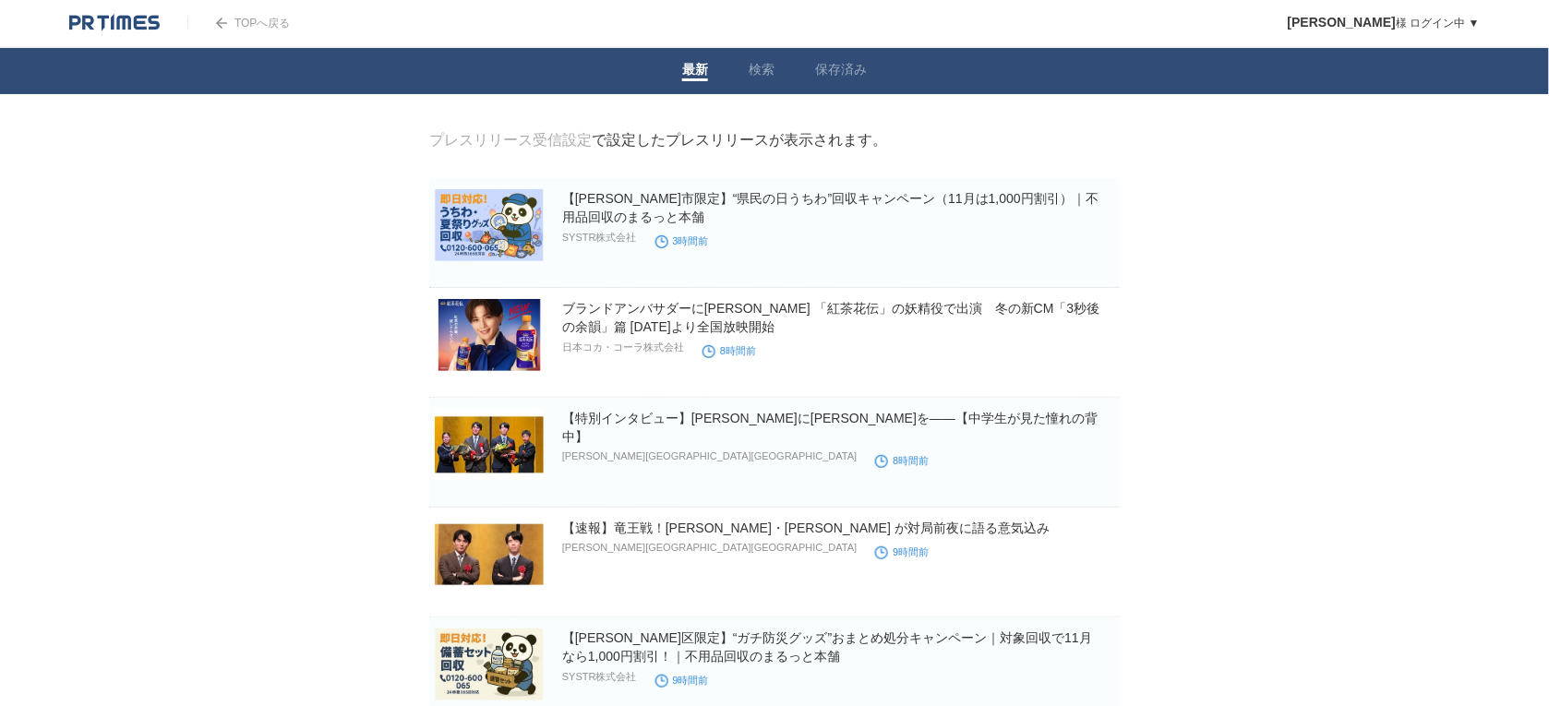
click at [102, 32] on div at bounding box center [128, 23] width 118 height 46
click at [102, 20] on img at bounding box center [114, 23] width 90 height 18
click at [813, 65] on li "保存済み" at bounding box center [841, 71] width 92 height 46
click at [589, 245] on p "SYSTR株式会社" at bounding box center [599, 238] width 75 height 14
click at [1085, 247] on span at bounding box center [1090, 242] width 24 height 24
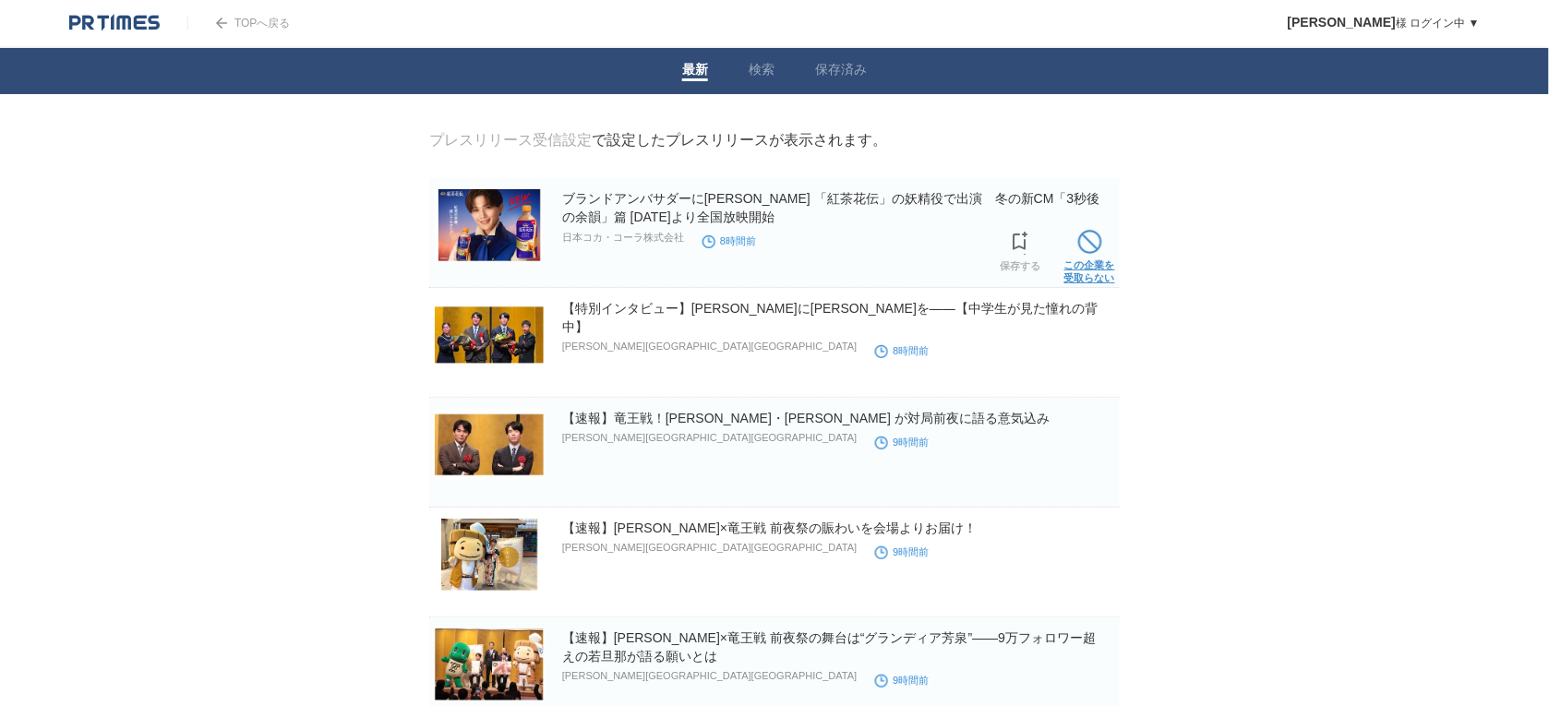
click at [1080, 259] on link "この企業を 受取らない" at bounding box center [1089, 254] width 51 height 59
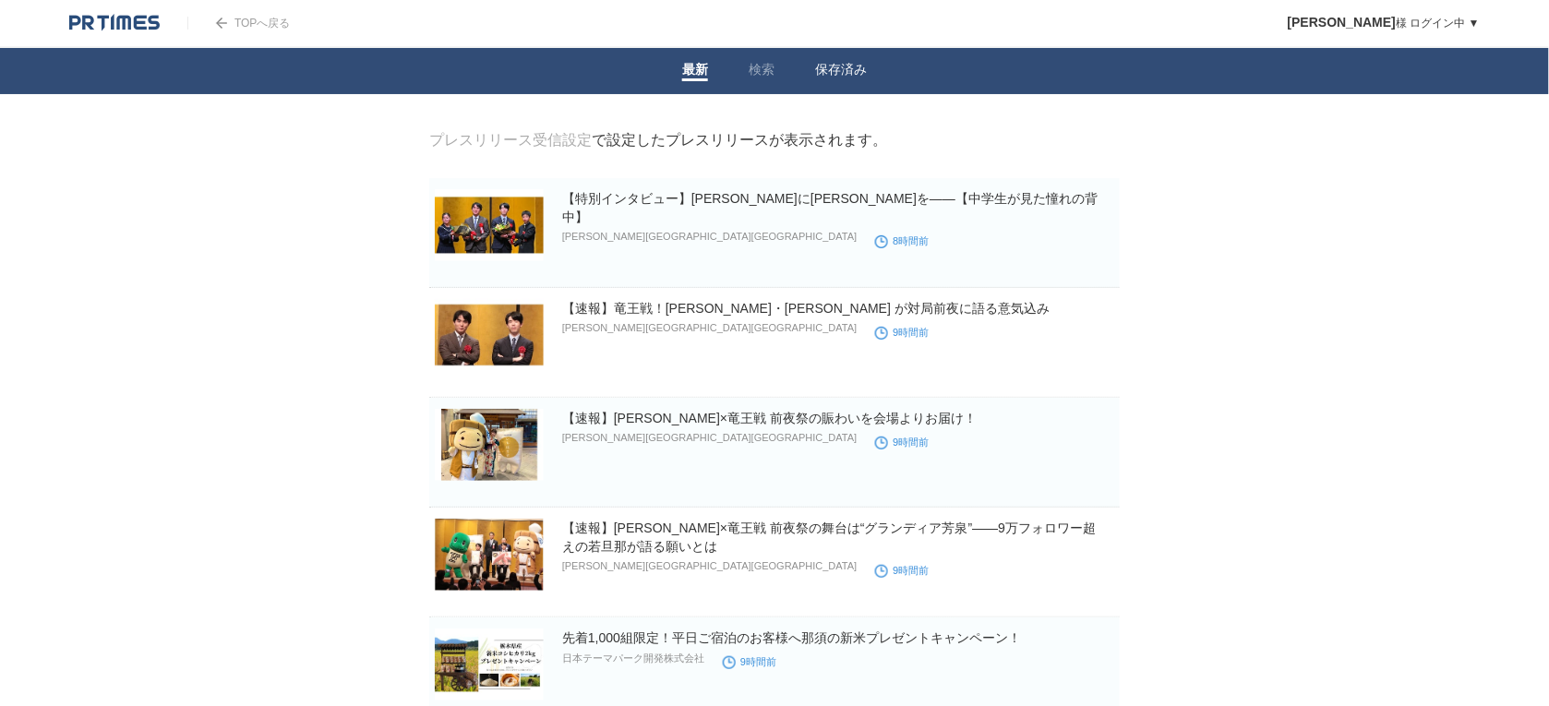
click at [850, 71] on link "保存済み" at bounding box center [841, 71] width 52 height 19
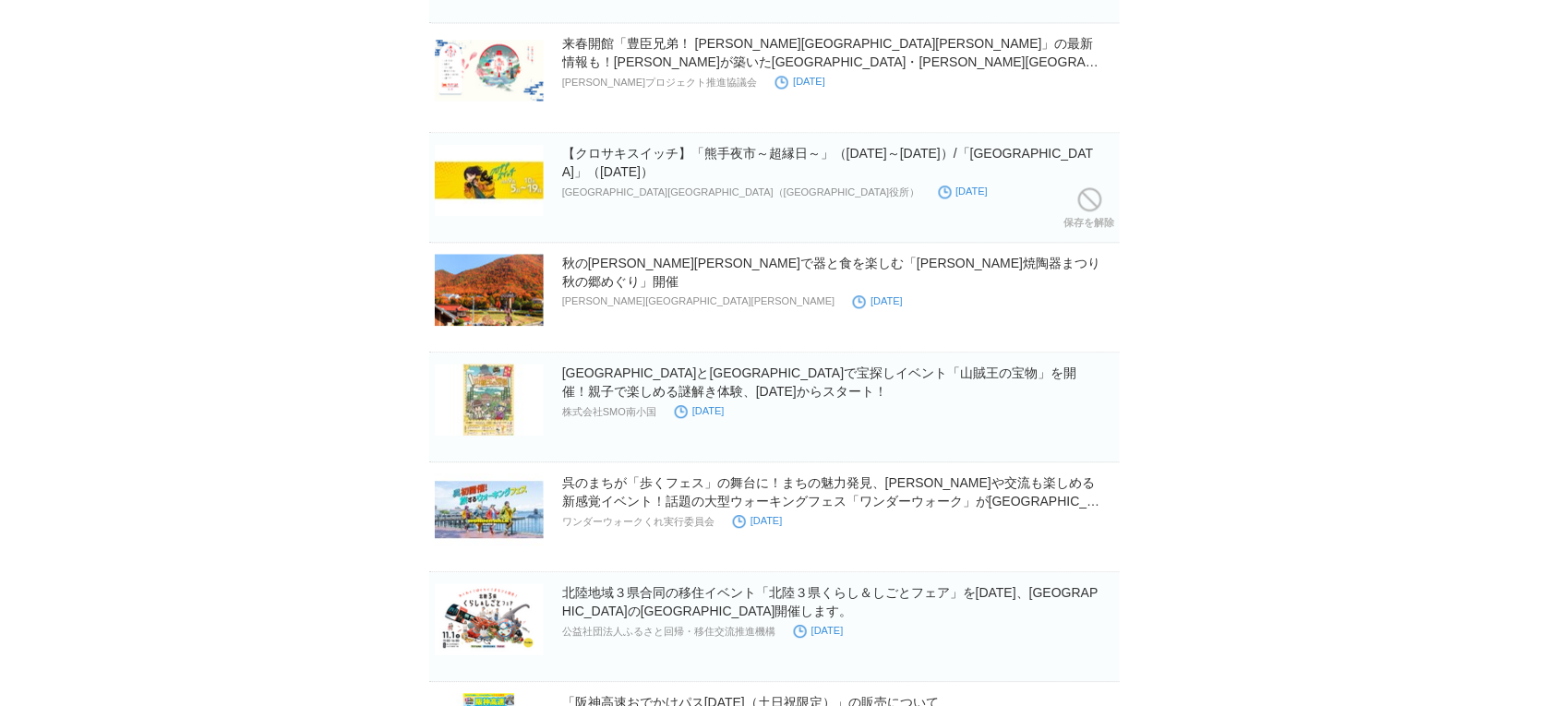
scroll to position [3230, 0]
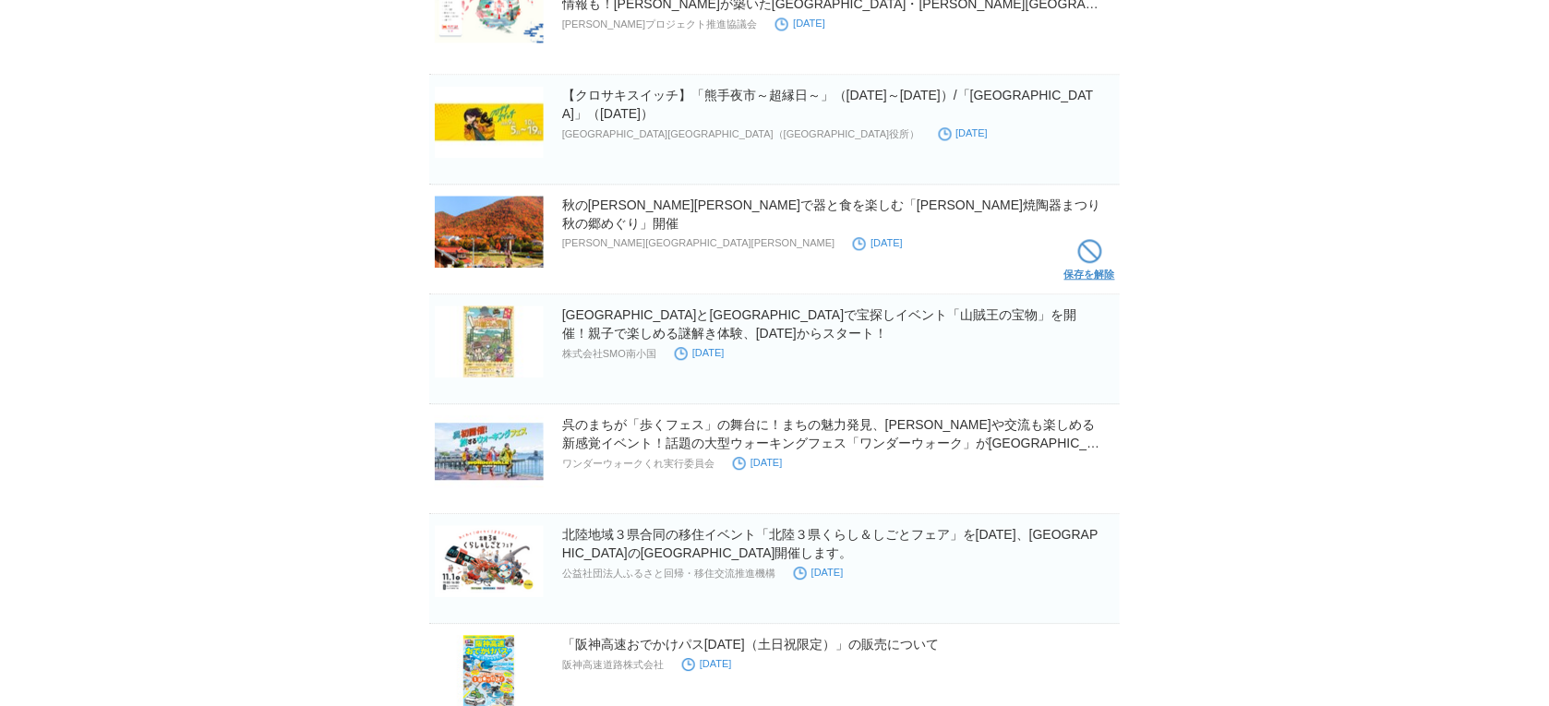
click at [1082, 257] on span at bounding box center [1090, 251] width 24 height 24
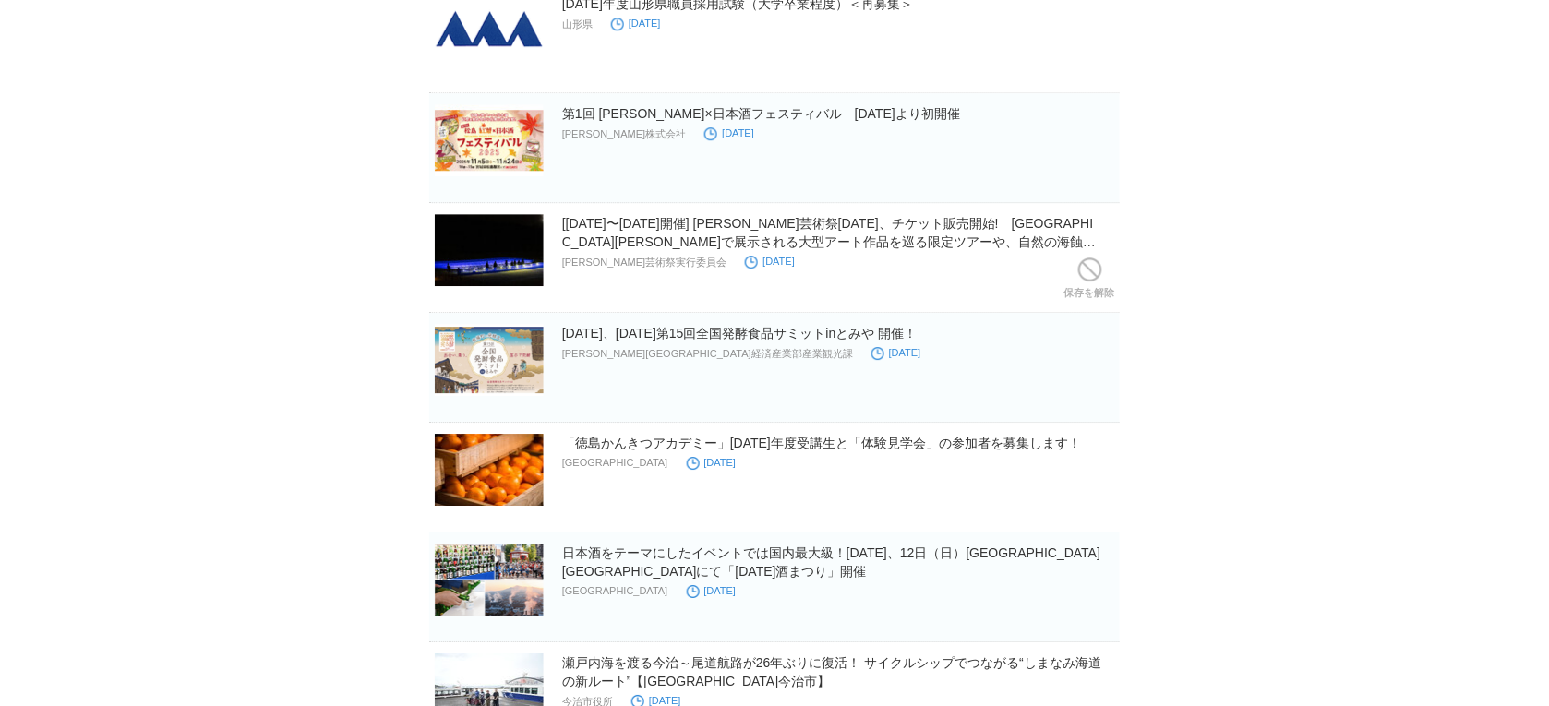
scroll to position [5759, 0]
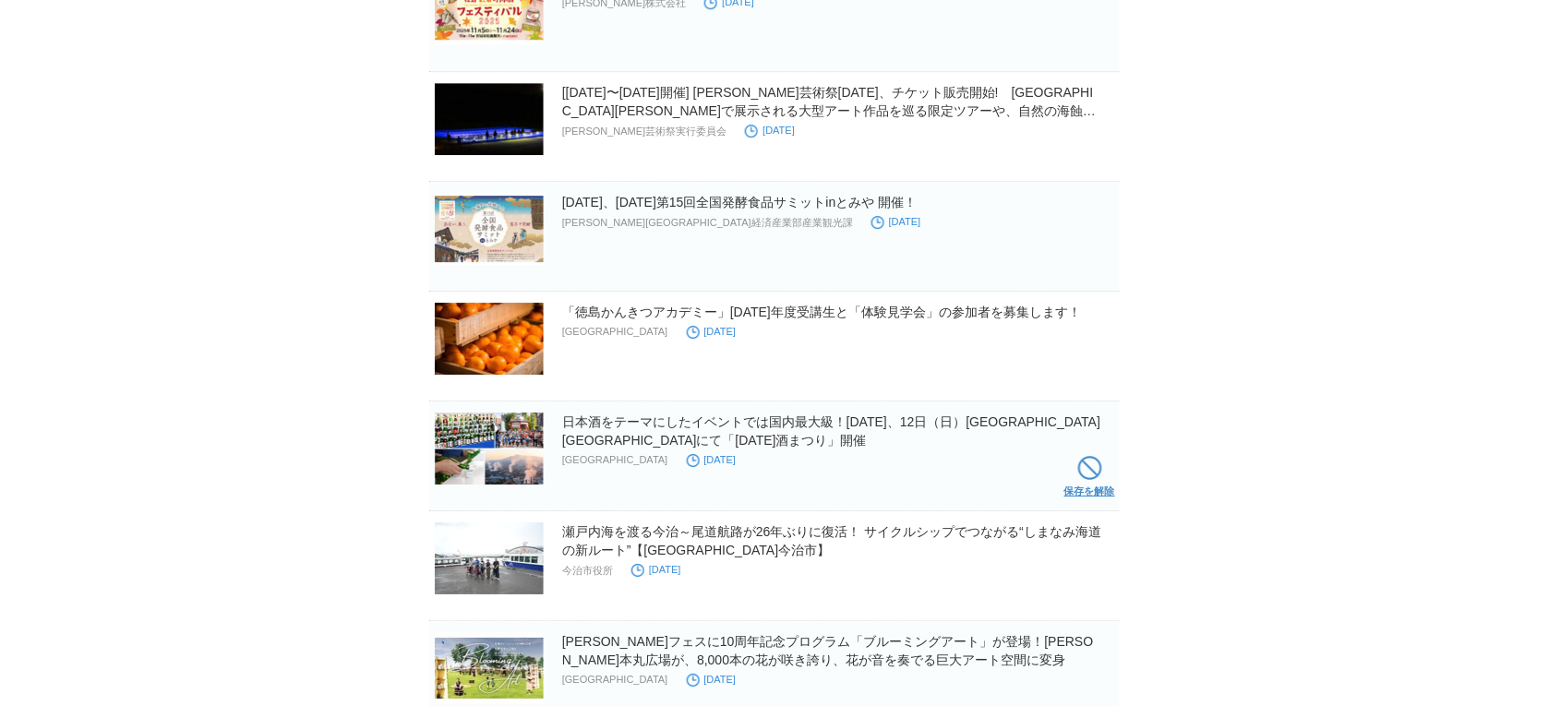
click at [1073, 473] on link "保存を解除" at bounding box center [1089, 480] width 51 height 59
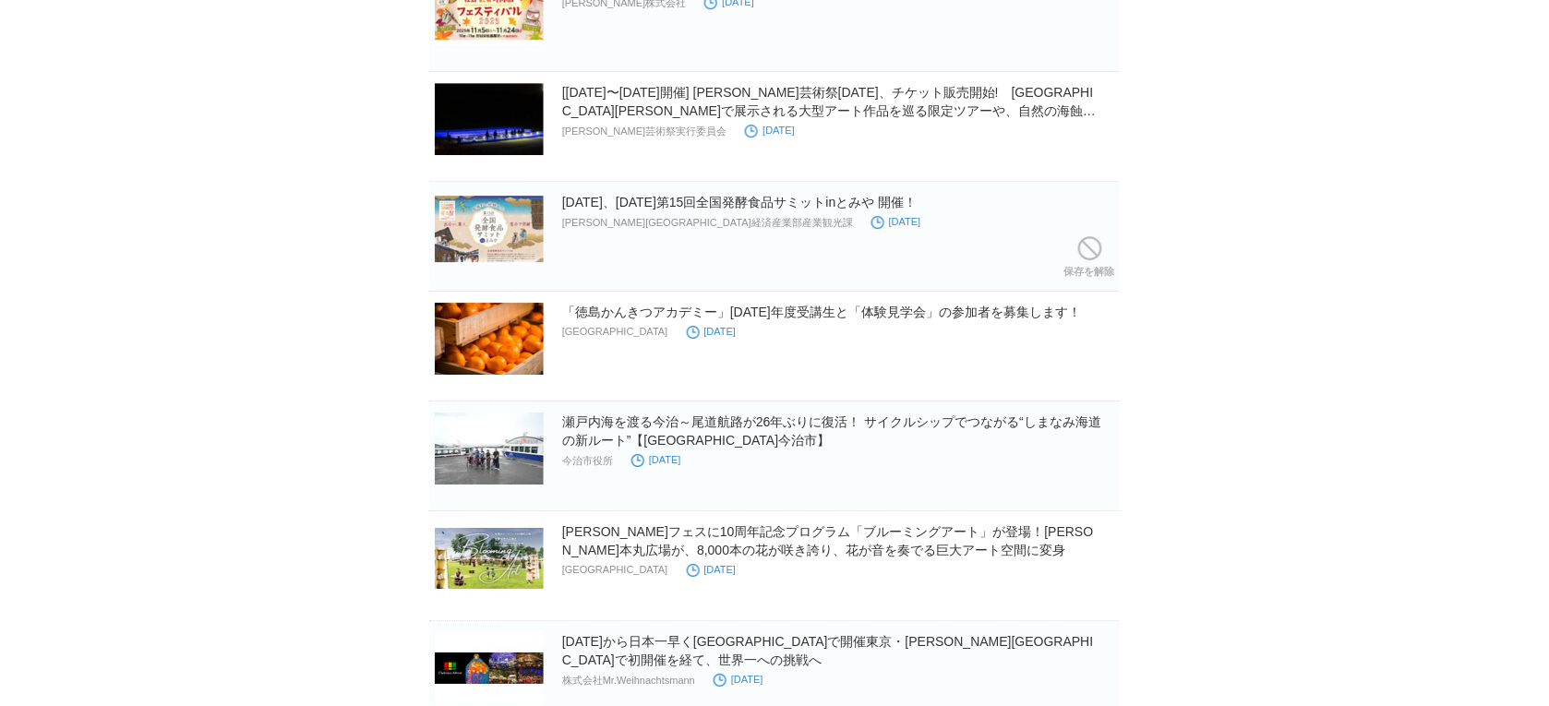
drag, startPoint x: 820, startPoint y: 215, endPoint x: 1223, endPoint y: 201, distance: 403.5
click at [1086, 257] on span at bounding box center [1090, 248] width 24 height 24
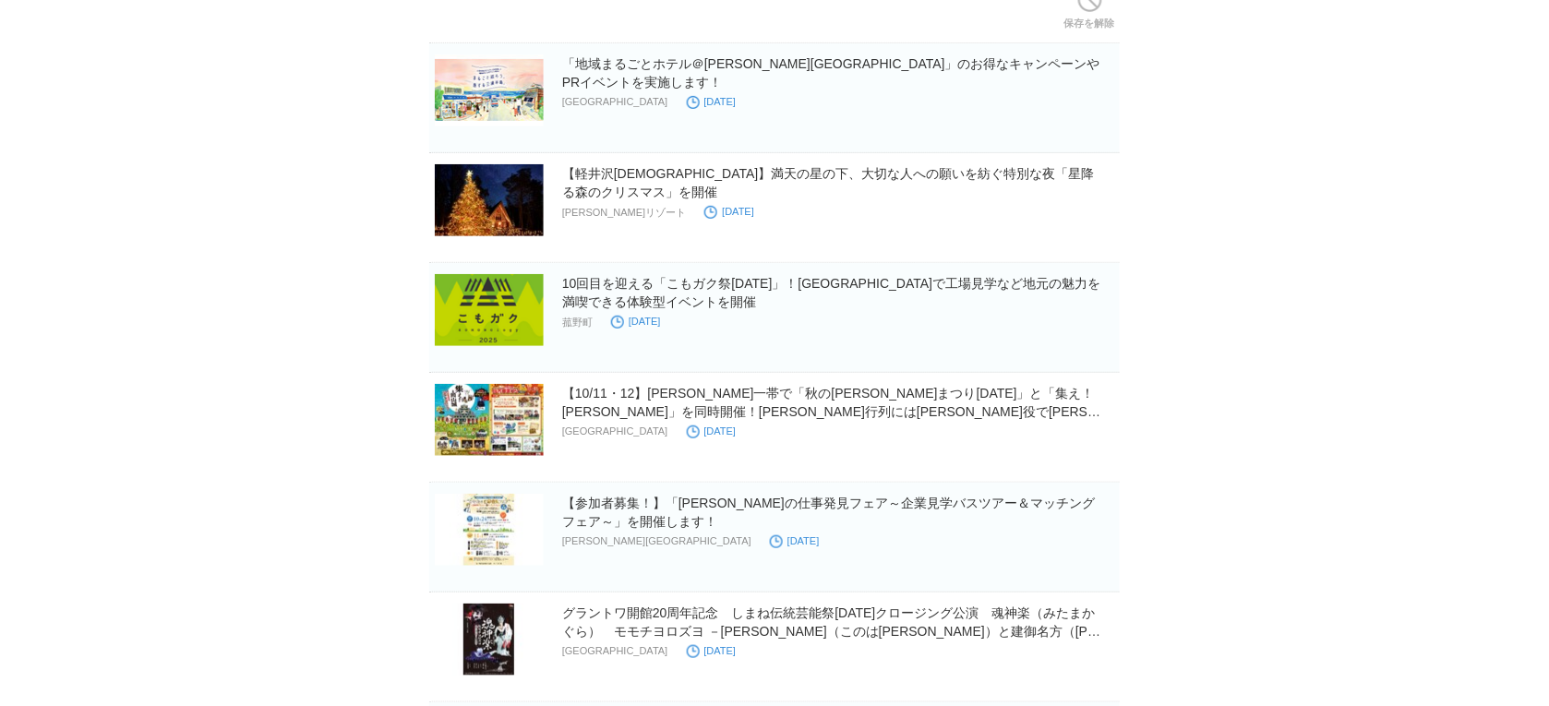
scroll to position [6470, 0]
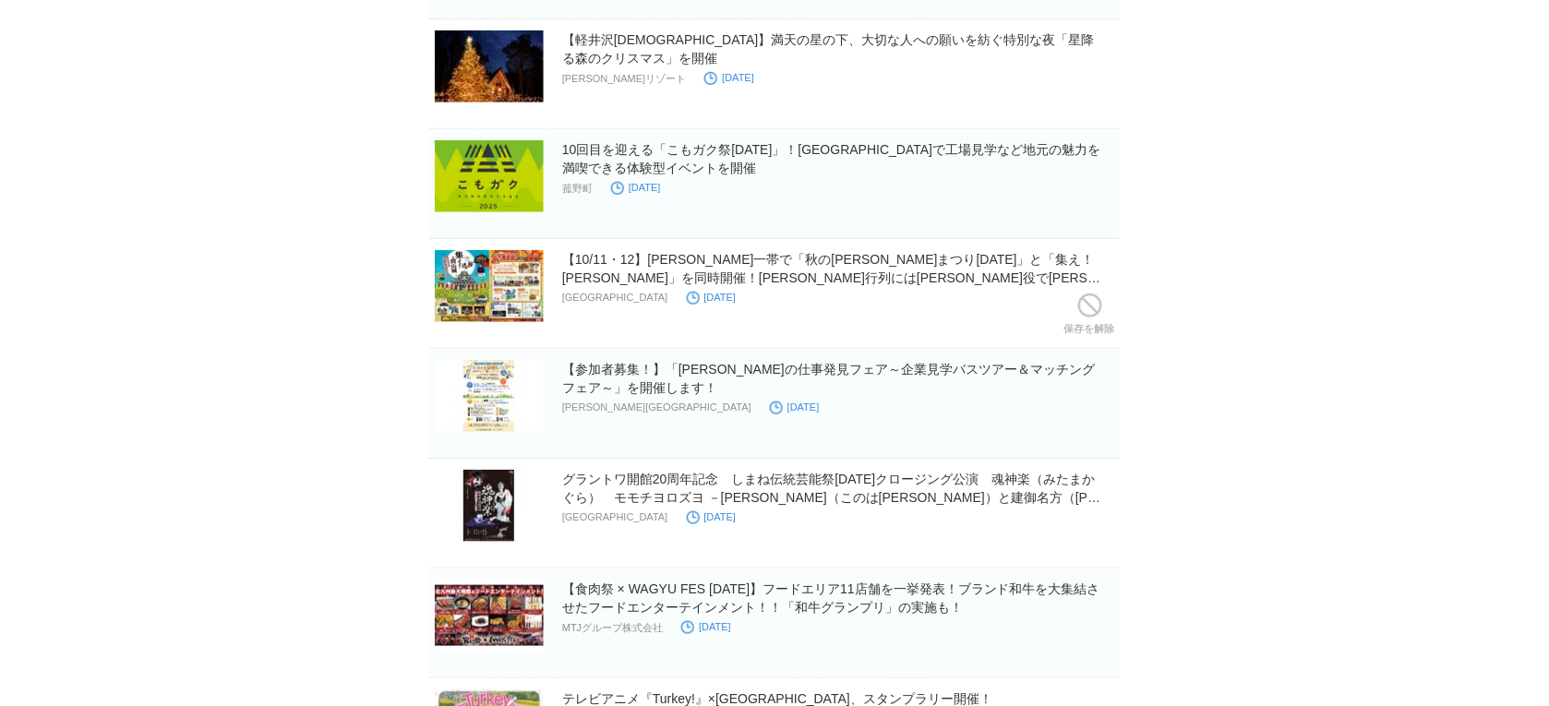
drag, startPoint x: 736, startPoint y: 278, endPoint x: 1186, endPoint y: 274, distance: 450.4
click at [1084, 317] on span at bounding box center [1090, 305] width 24 height 24
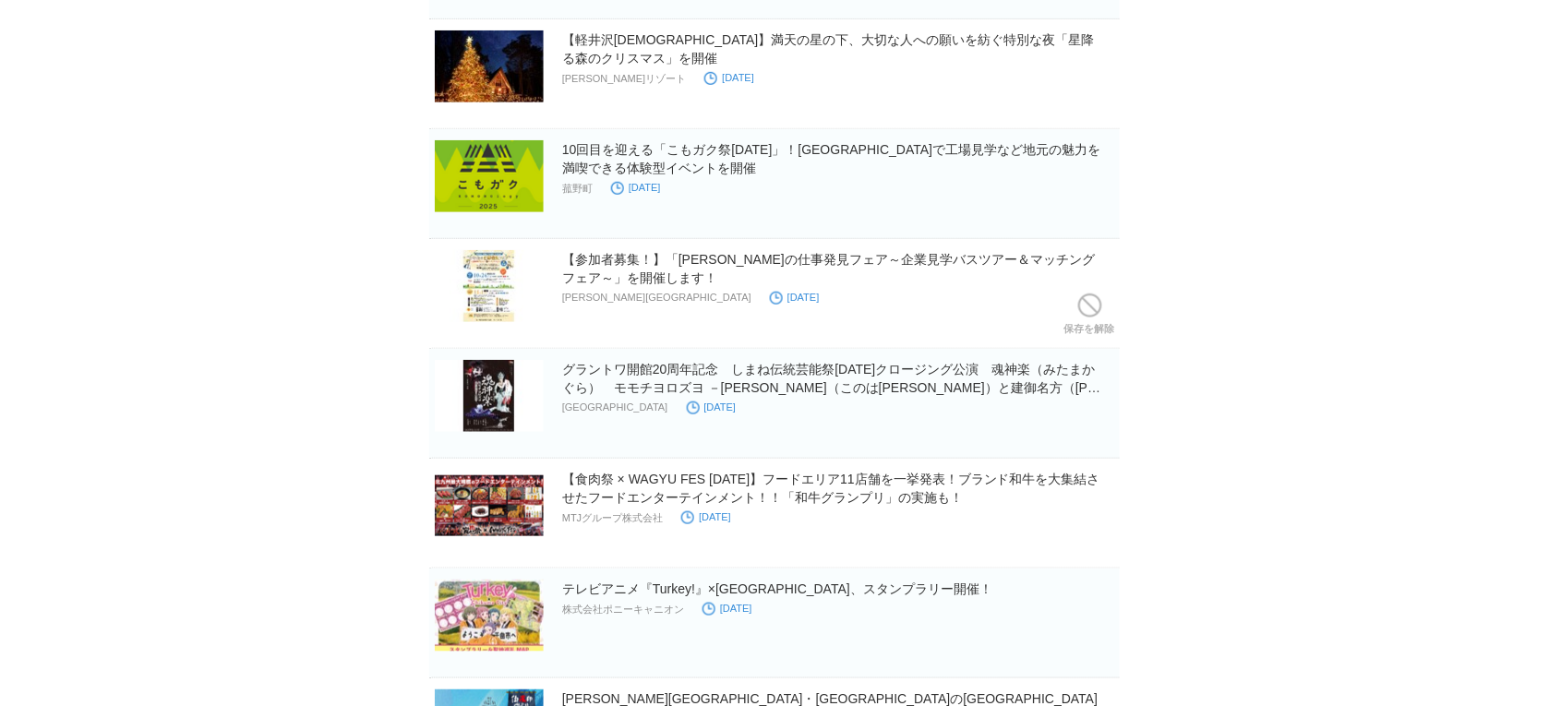
click at [1084, 317] on span at bounding box center [1090, 305] width 24 height 24
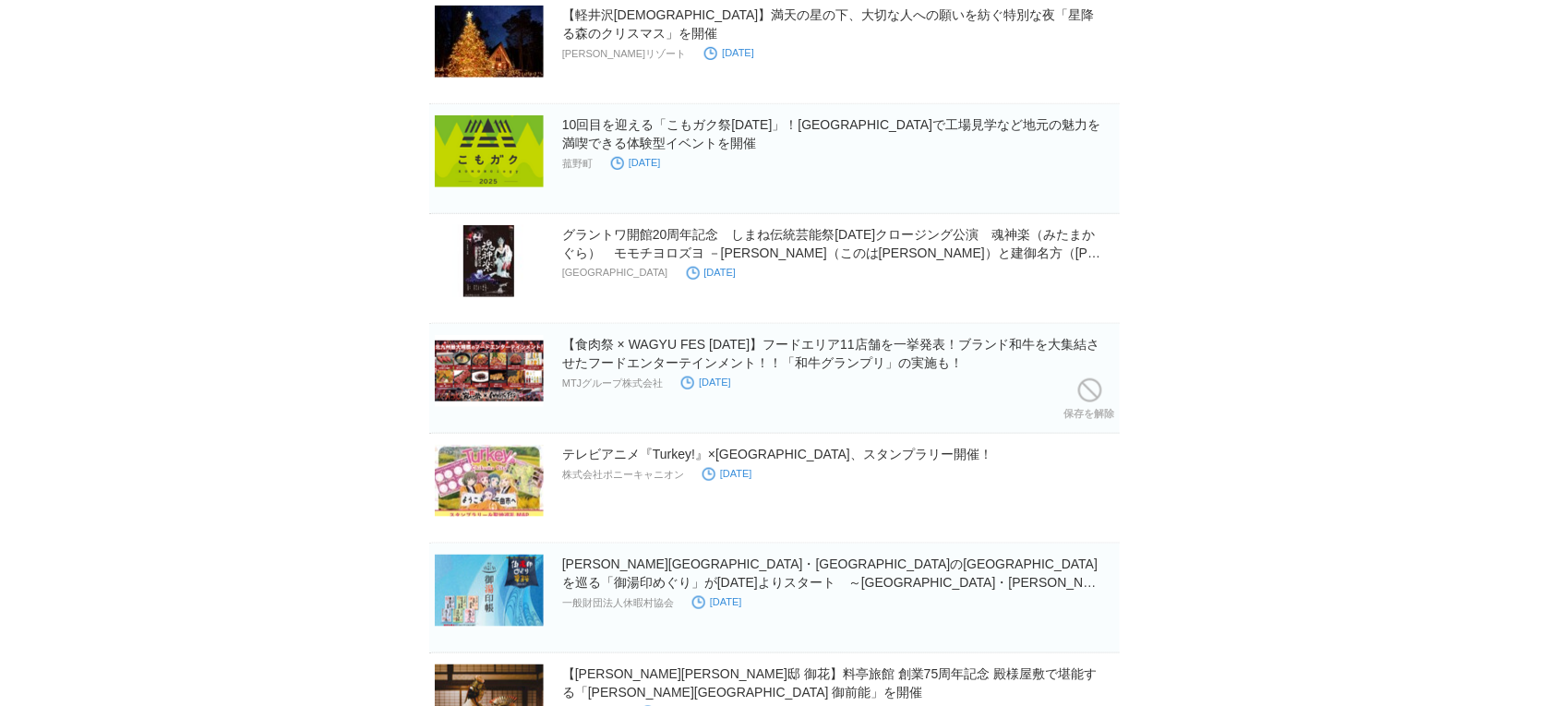
scroll to position [6586, 0]
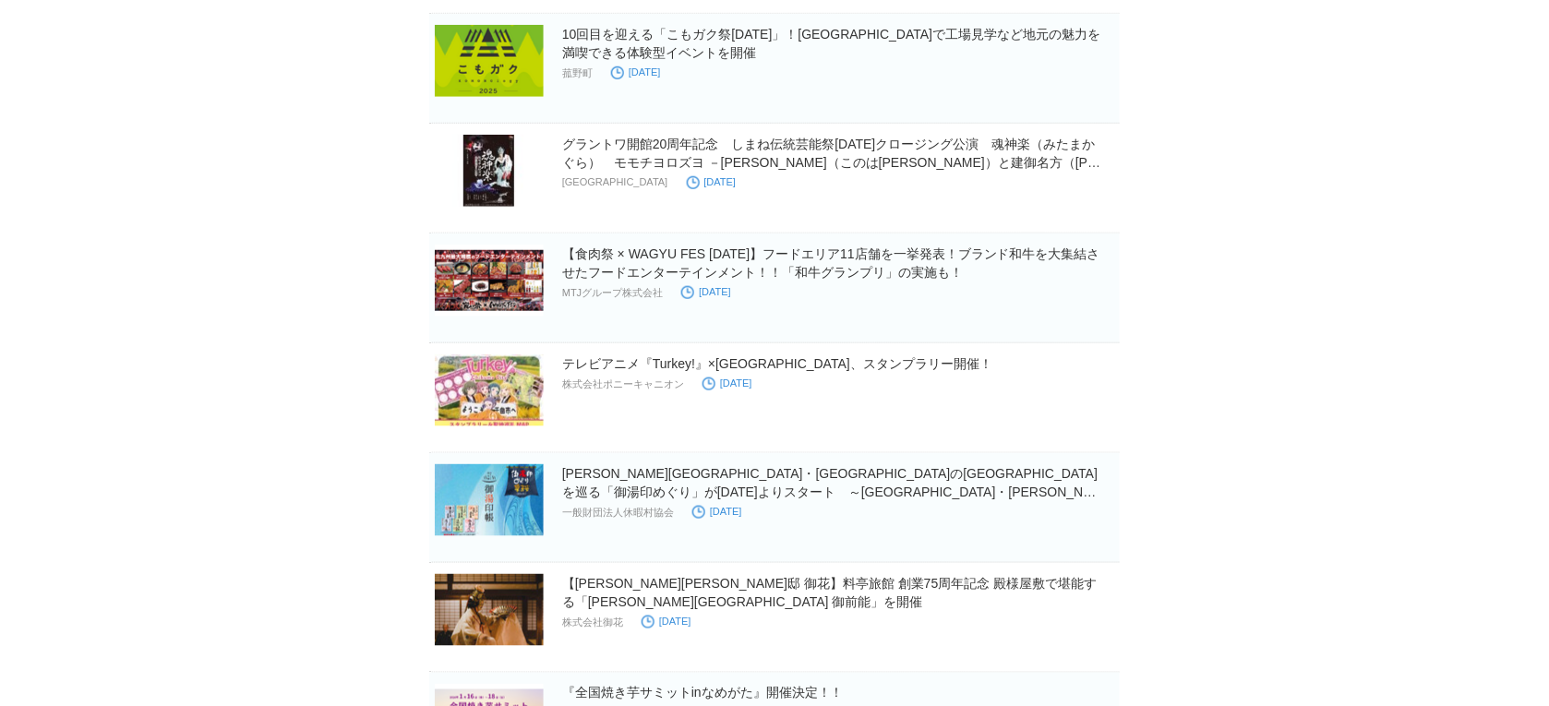
click at [1085, 305] on div "【食肉祭 × WAGYU FES [DATE]】フードエリア11店舗を一挙発表！ブランド和牛を大集結させたフードエンターテインメント！！「和牛グランプリ」の実…" at bounding box center [839, 275] width 554 height 60
click at [1089, 305] on div "【食肉祭 × WAGYU FES [DATE]】フードエリア11店舗を一挙発表！ブランド和牛を大集結させたフードエンターテインメント！！「和牛グランプリ」の実…" at bounding box center [839, 275] width 554 height 60
click at [1094, 320] on section "【食肉祭 × WAGYU FES [DATE]】フードエリア11店舗を一挙発表！ブランド和牛を大集結させたフードエンターテインメント！！「和牛グランプリ」の実…" at bounding box center [774, 288] width 690 height 110
click at [958, 305] on div "【食肉祭 × WAGYU FES [DATE]】フードエリア11店舗を一挙発表！ブランド和牛を大集結させたフードエンターテインメント！！「和牛グランプリ」の実…" at bounding box center [839, 275] width 554 height 60
click at [952, 392] on div "テレビアニメ『Turkey!』×[GEOGRAPHIC_DATA]、スタンプラリー開催！ 株式会社ポニーキャニオン [DATE]" at bounding box center [839, 383] width 554 height 59
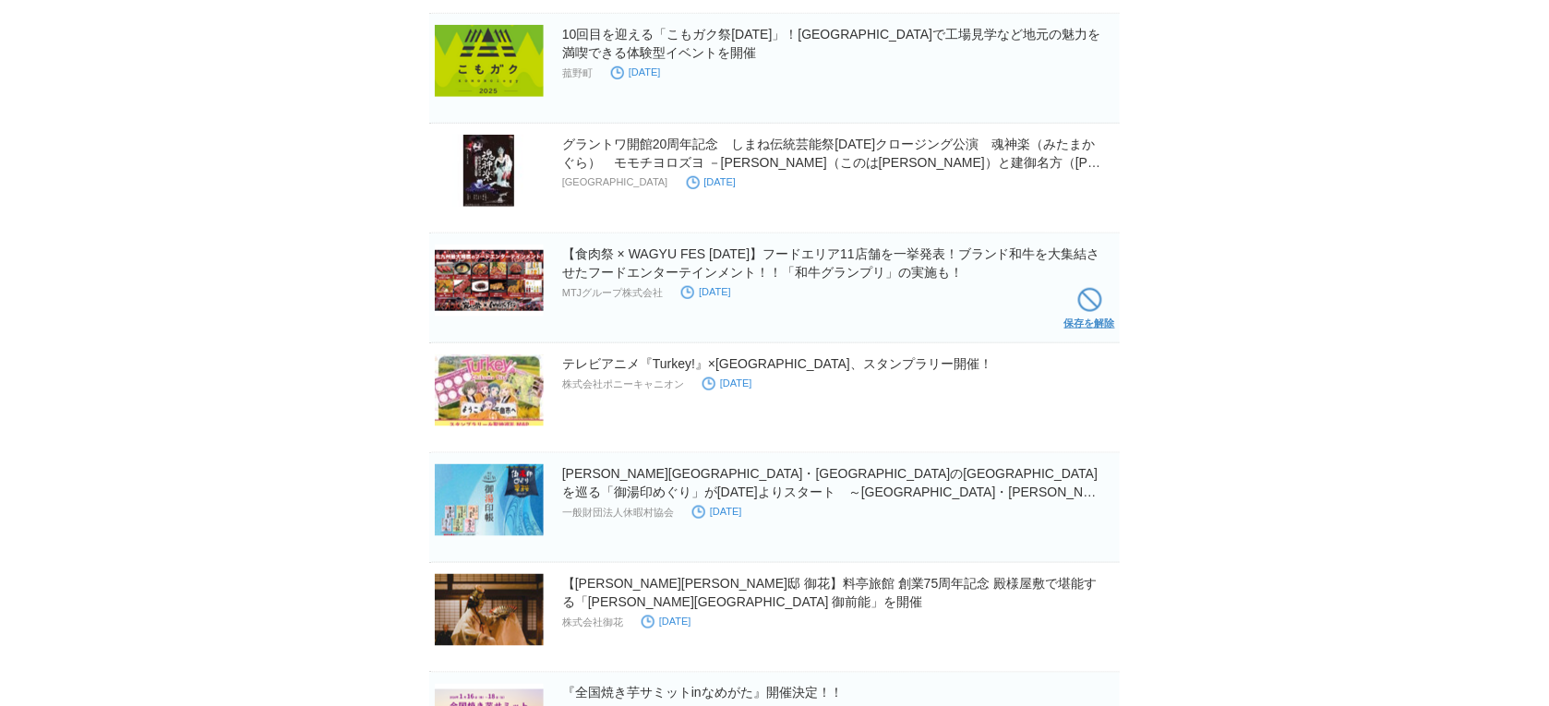
click at [1072, 314] on link "保存を解除" at bounding box center [1089, 312] width 51 height 59
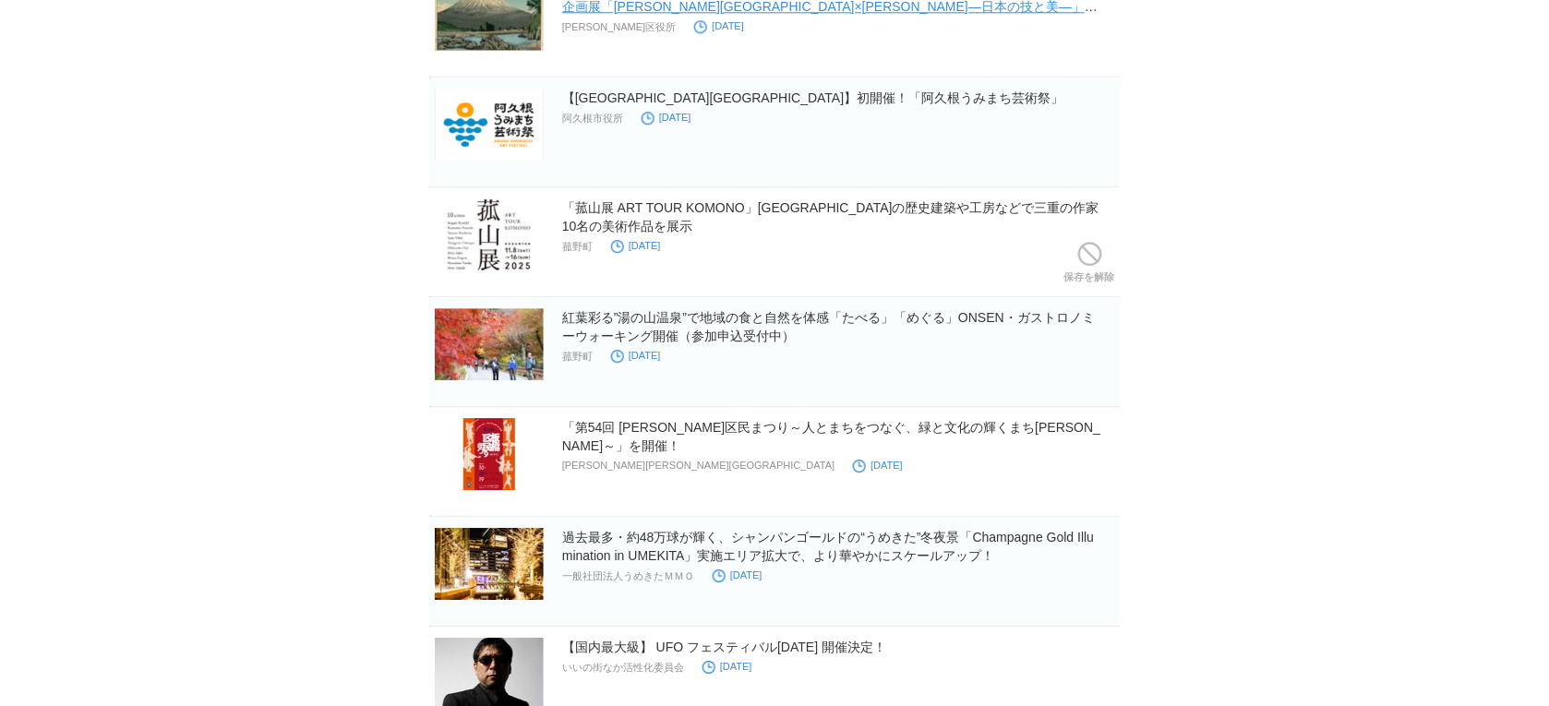
scroll to position [7648, 0]
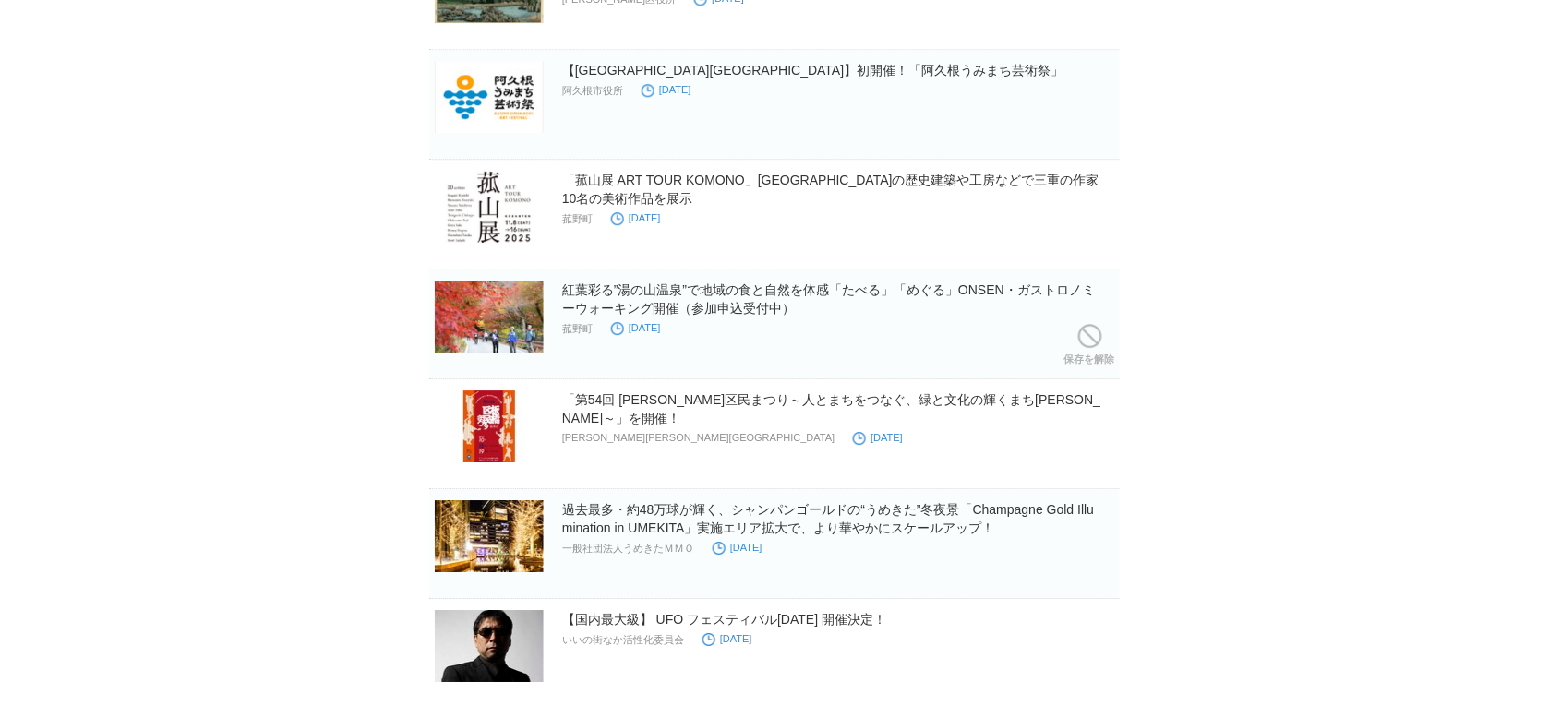
drag, startPoint x: 711, startPoint y: 310, endPoint x: 1186, endPoint y: 298, distance: 475.4
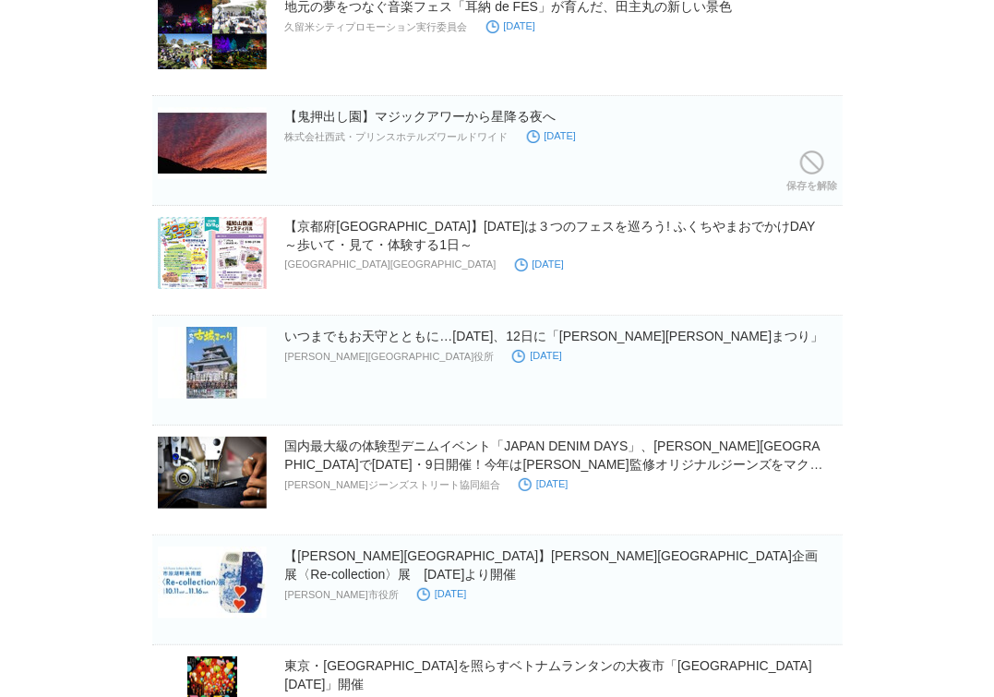
scroll to position [9840, 0]
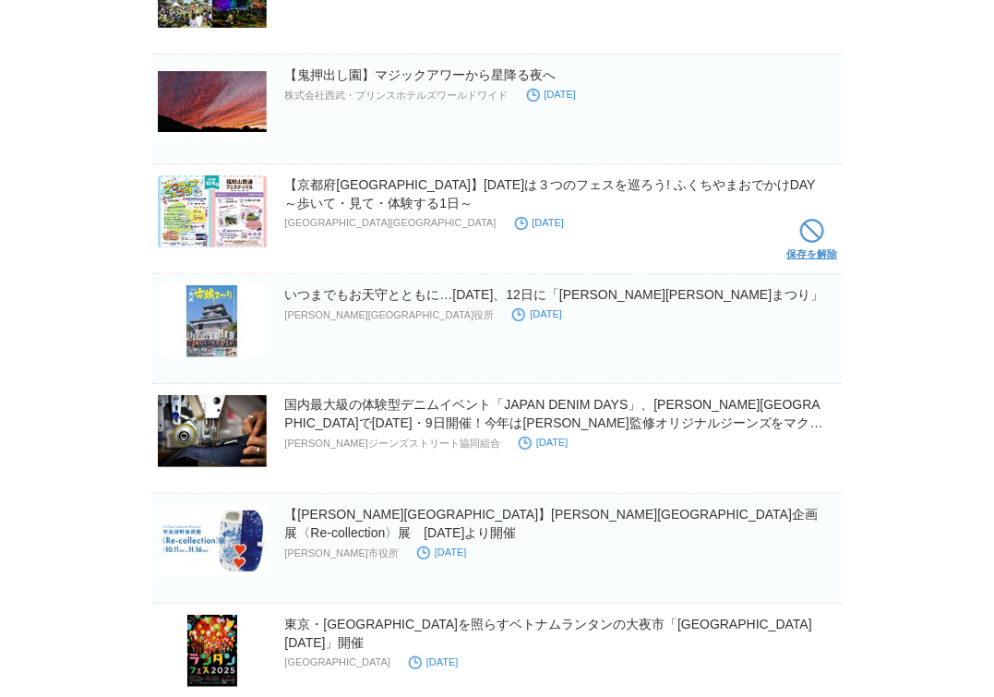
click at [814, 243] on span at bounding box center [812, 231] width 24 height 24
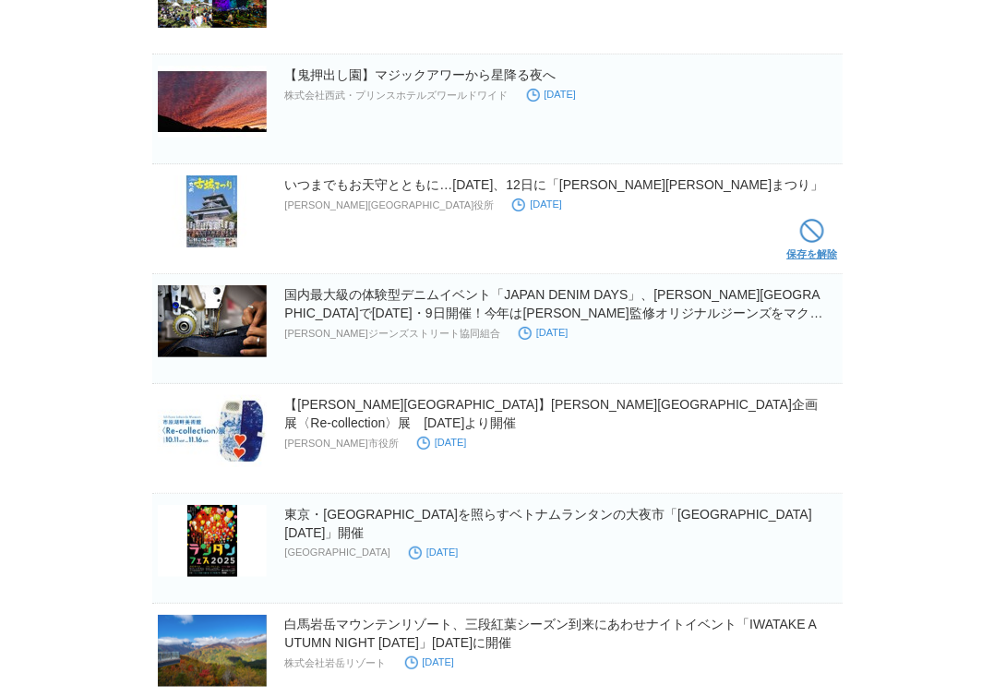
click at [806, 243] on span at bounding box center [812, 231] width 24 height 24
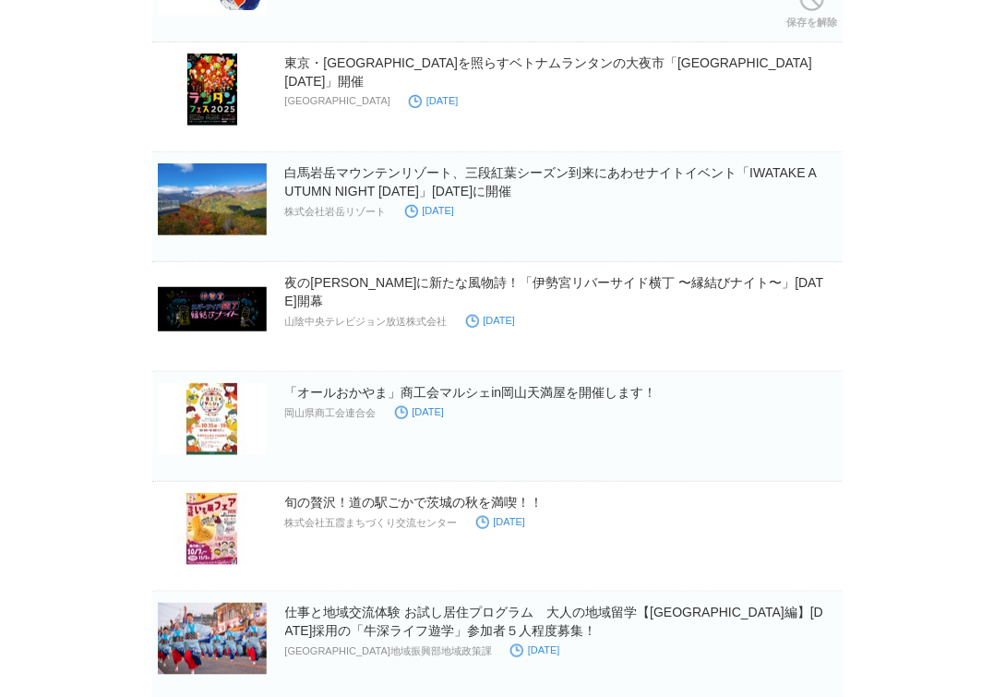
scroll to position [10186, 0]
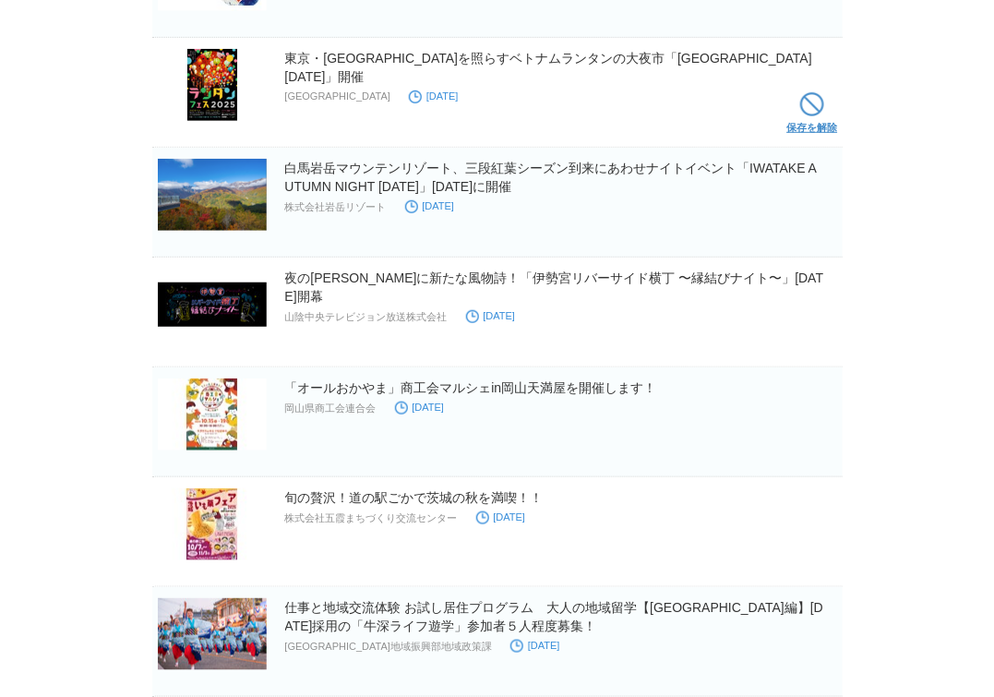
click at [801, 116] on span at bounding box center [812, 104] width 24 height 24
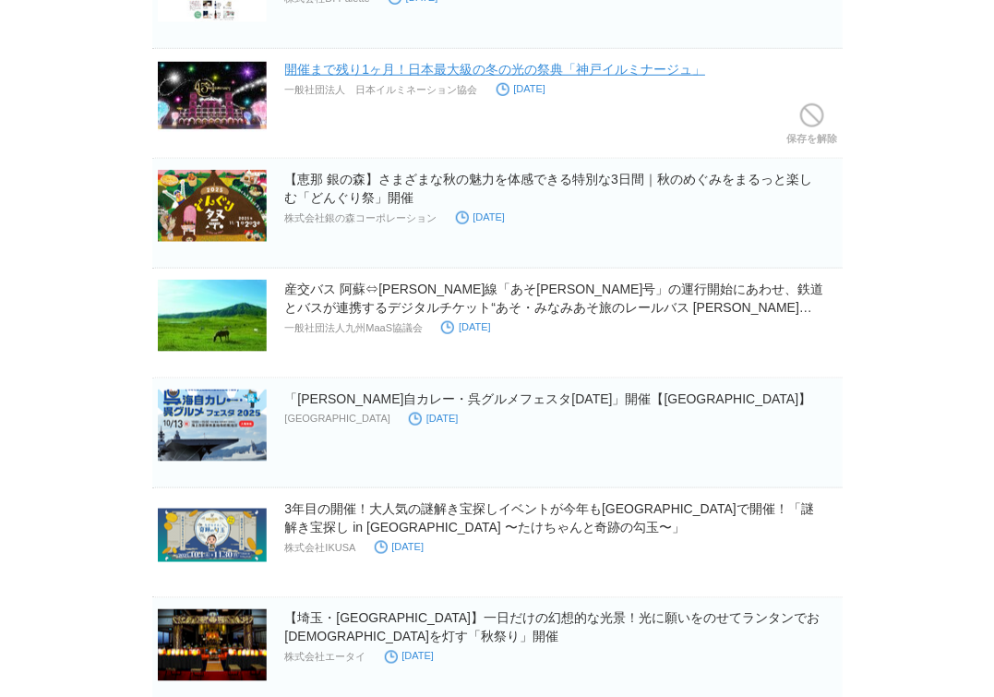
scroll to position [12378, 0]
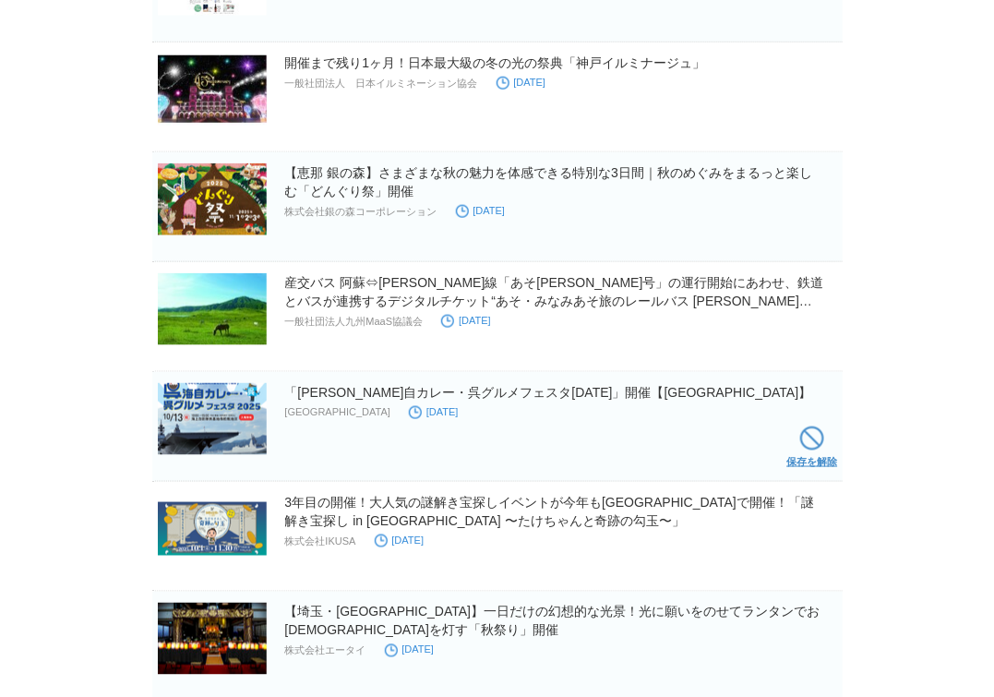
click at [799, 449] on link "保存を解除" at bounding box center [812, 451] width 51 height 59
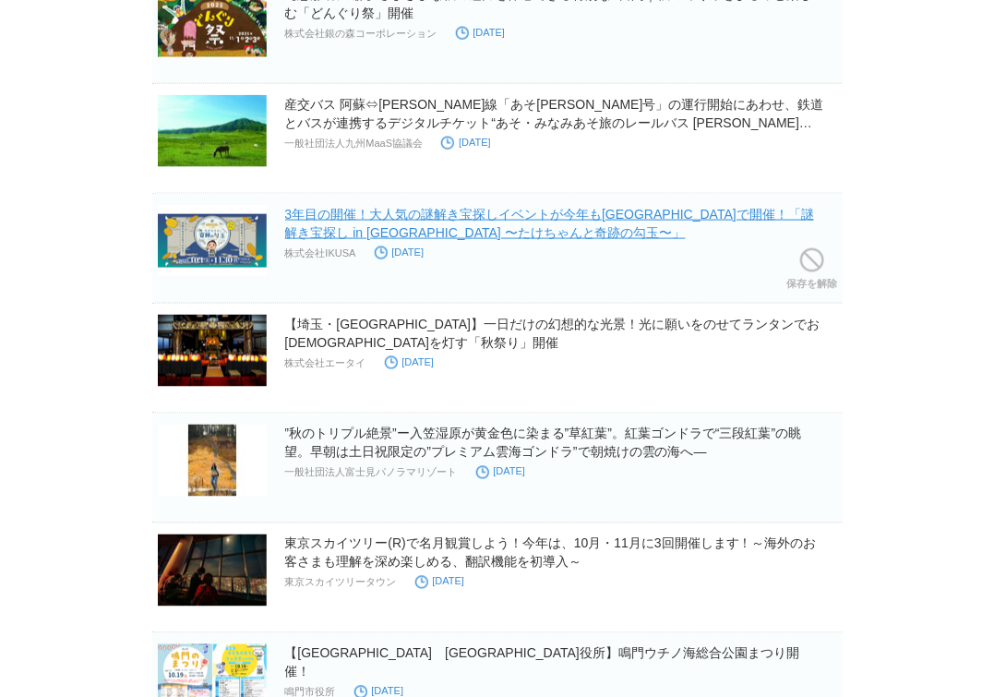
scroll to position [12609, 0]
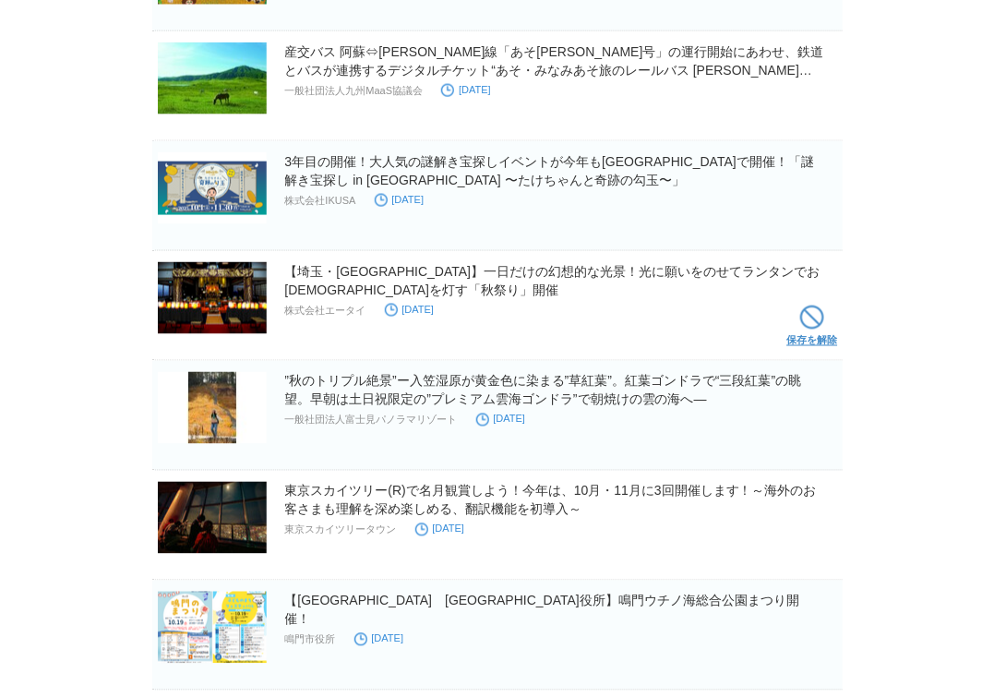
click at [803, 329] on span at bounding box center [812, 317] width 24 height 24
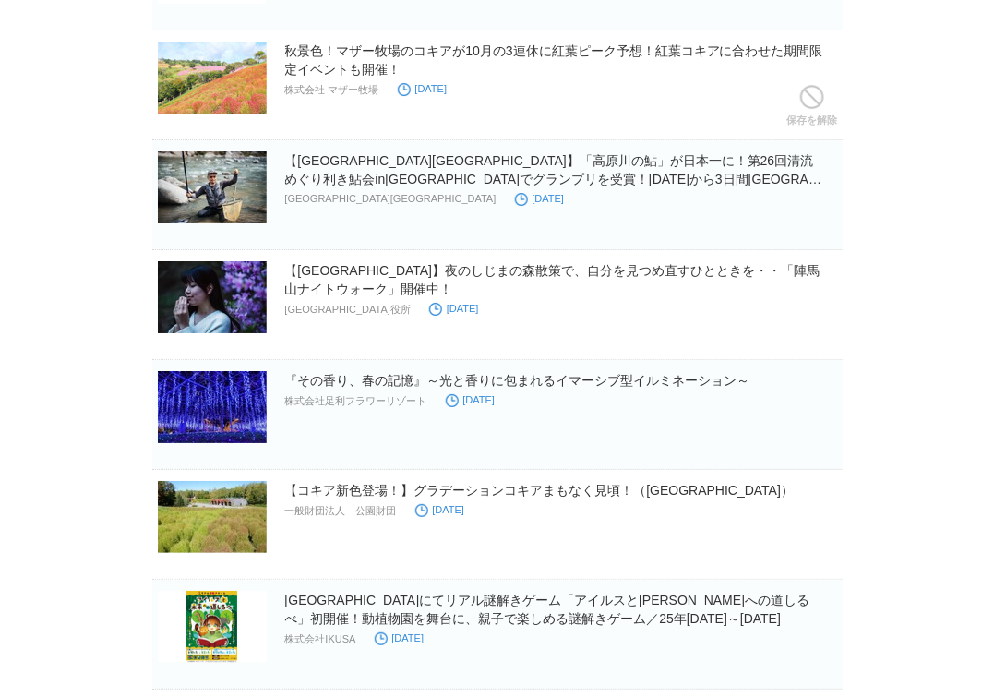
scroll to position [13711, 0]
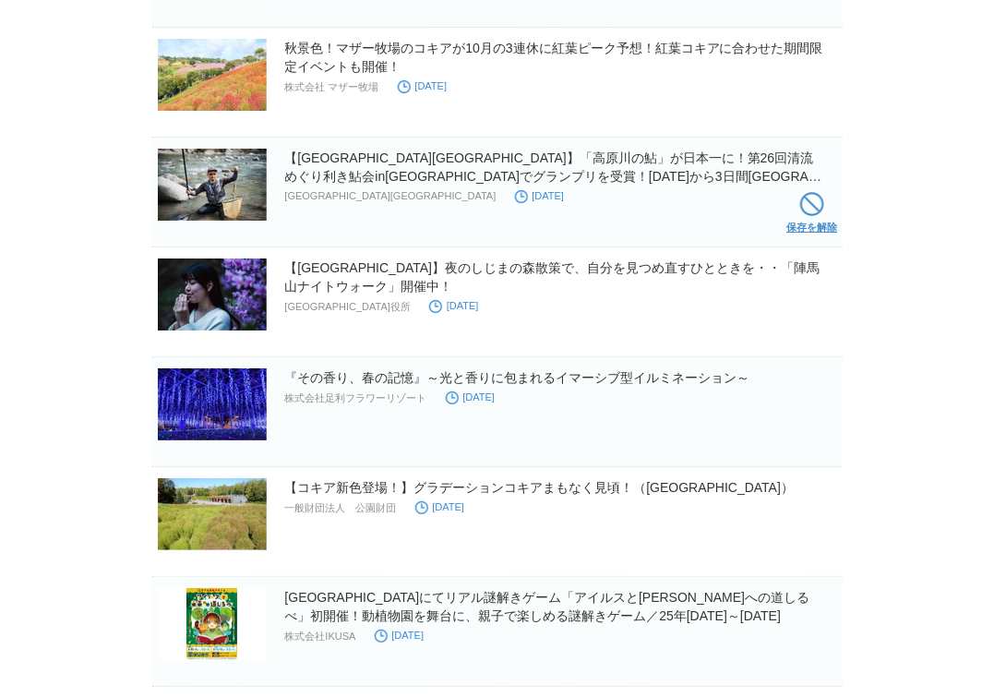
click at [800, 216] on span at bounding box center [812, 204] width 24 height 24
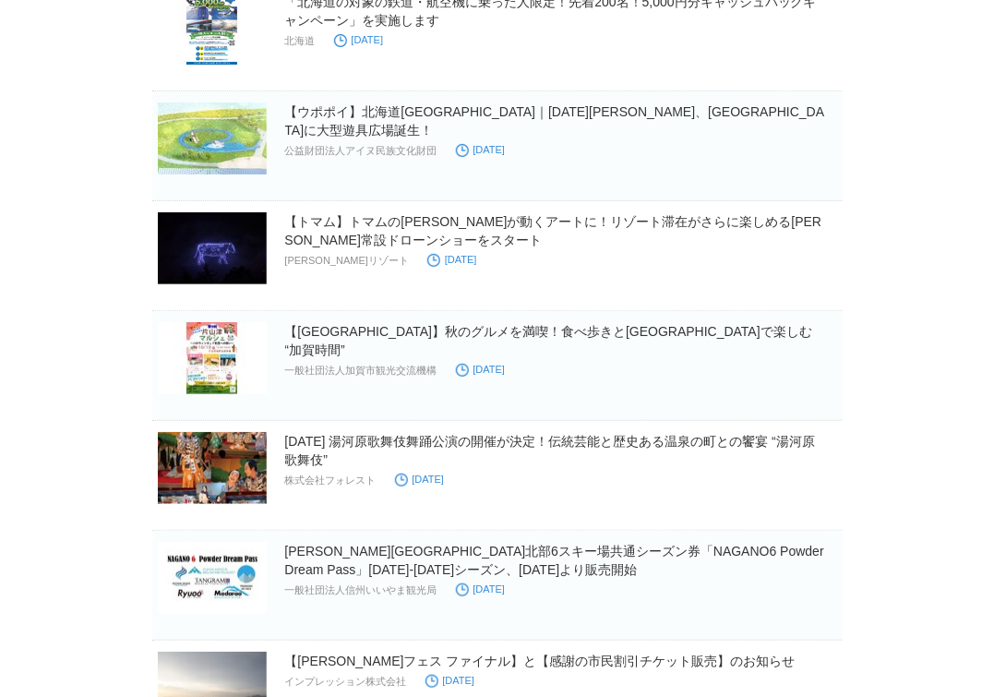
scroll to position [16018, 0]
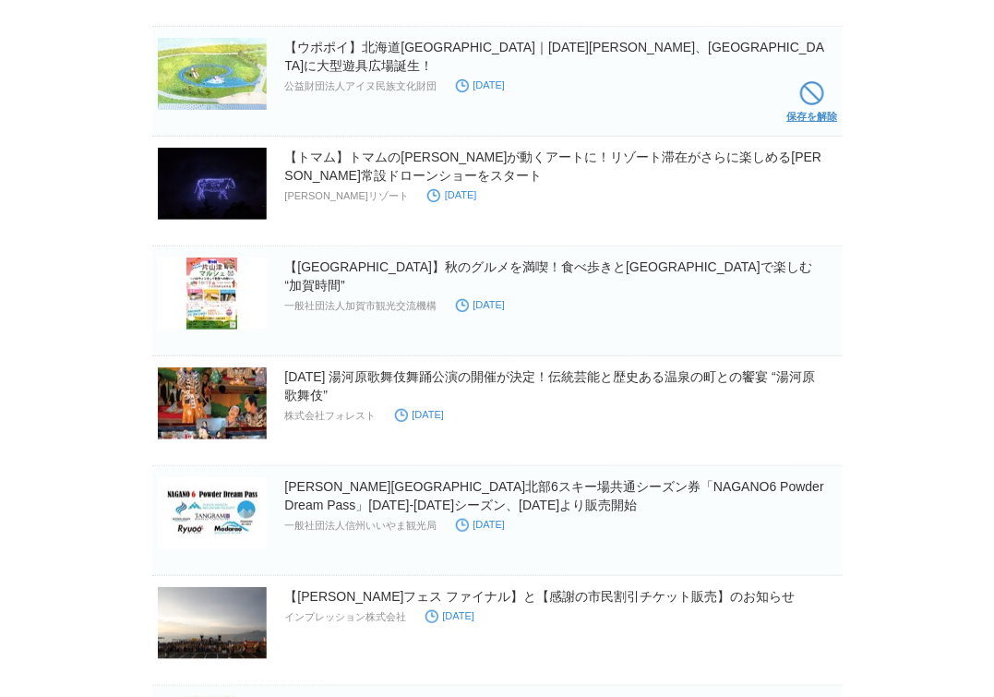
click at [819, 105] on span at bounding box center [812, 93] width 24 height 24
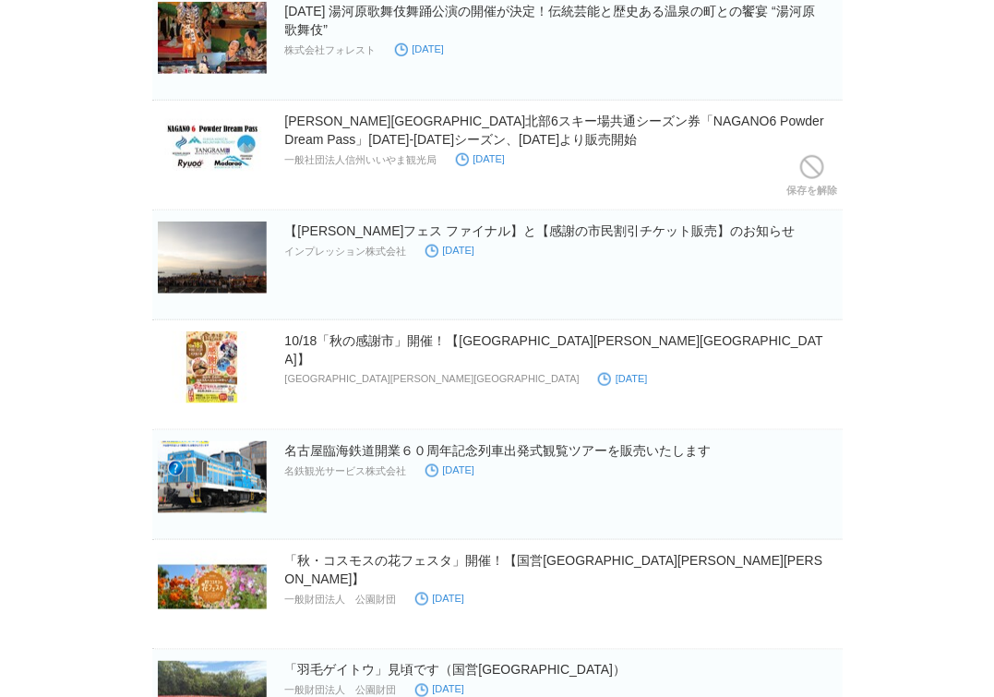
scroll to position [16364, 0]
